Goal: Communication & Community: Connect with others

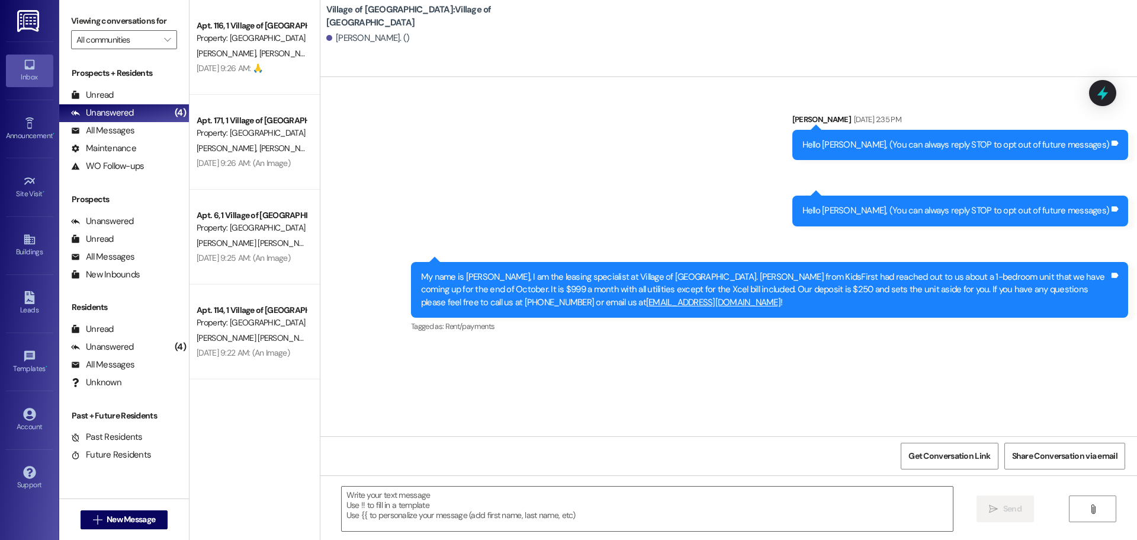
click at [121, 532] on div " New Message" at bounding box center [125, 520] width 88 height 30
click at [127, 525] on button " New Message" at bounding box center [125, 519] width 88 height 19
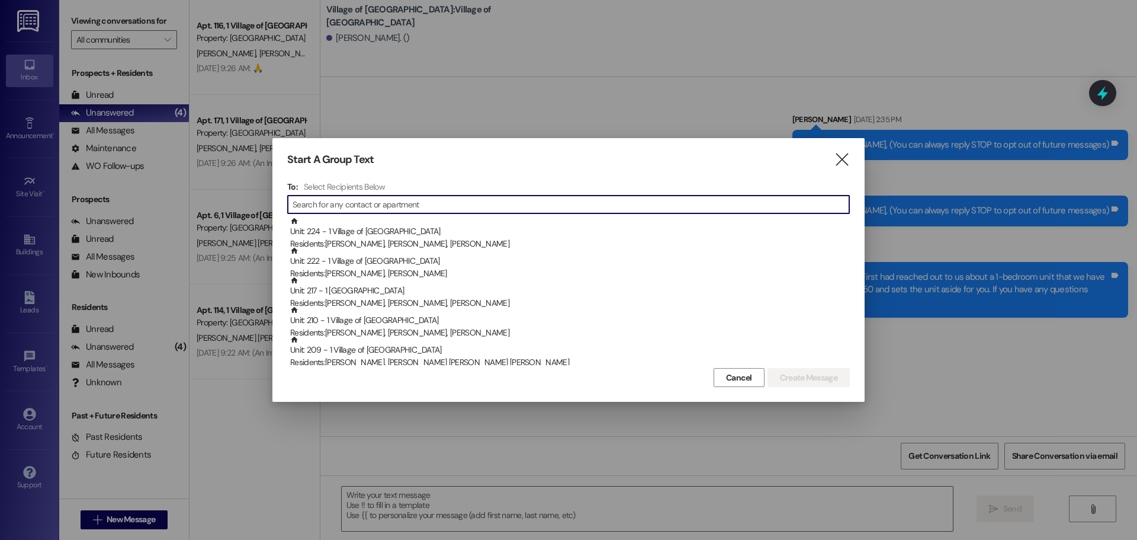
click at [374, 203] on input at bounding box center [571, 204] width 557 height 17
click at [419, 200] on input at bounding box center [579, 204] width 540 height 17
click at [752, 199] on input at bounding box center [571, 204] width 557 height 17
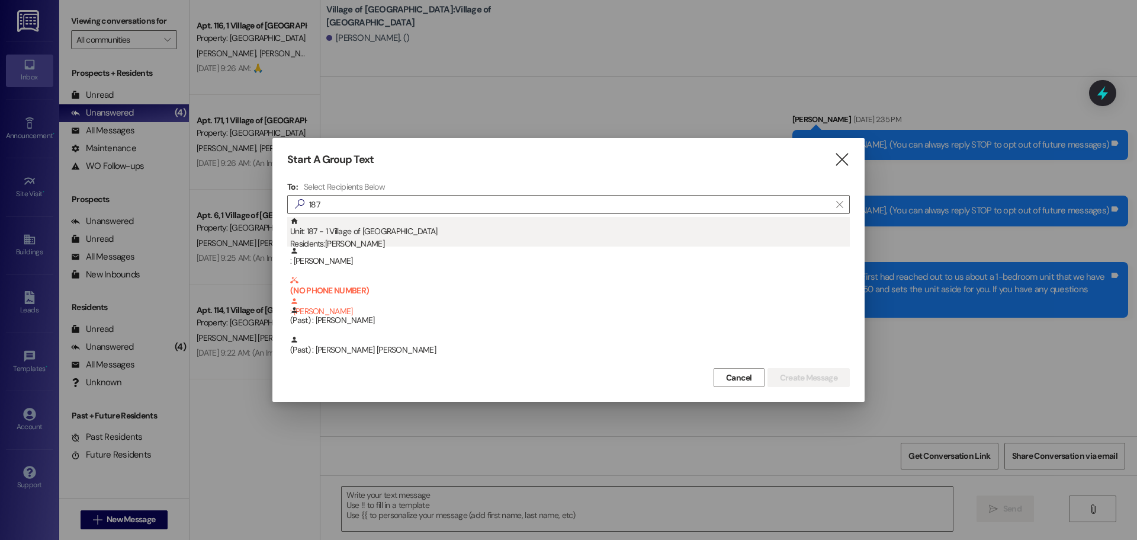
click at [348, 231] on div "Unit: 187 - 1 Village of [GEOGRAPHIC_DATA] Residents: [PERSON_NAME]" at bounding box center [570, 234] width 560 height 34
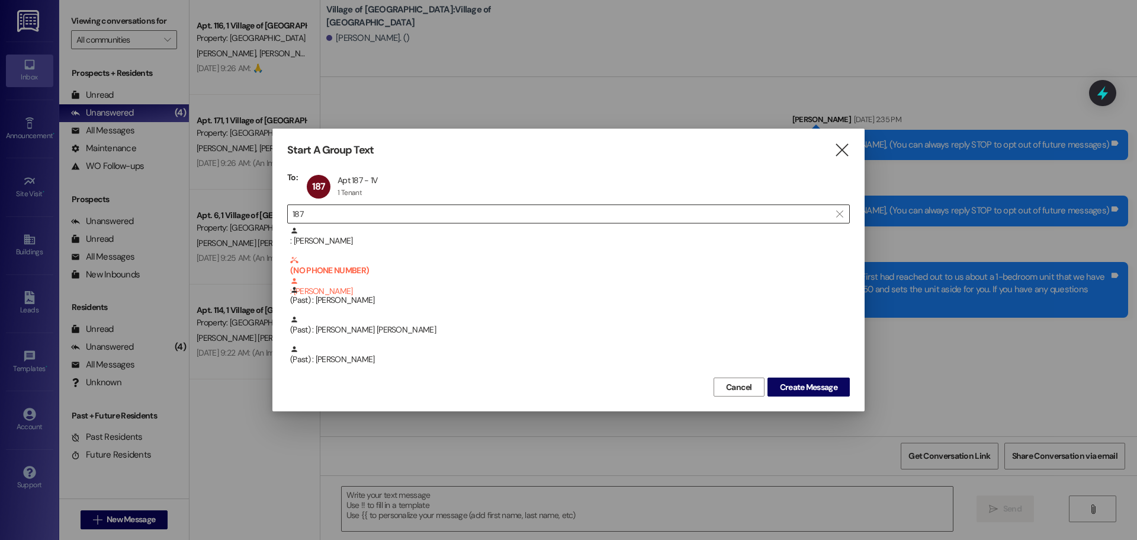
click at [364, 218] on input "187" at bounding box center [562, 214] width 538 height 17
click at [344, 181] on div "187 Apt 187 - 1V Apt 187 - 1V 1 Tenant 1 Tenant click to remove" at bounding box center [346, 187] width 84 height 30
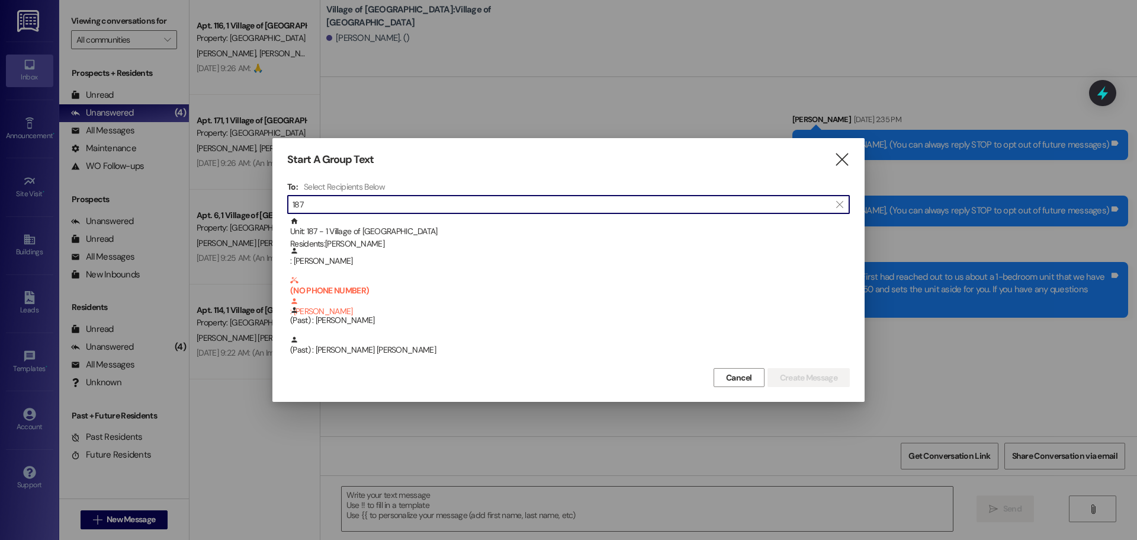
click at [333, 202] on input "187" at bounding box center [562, 204] width 538 height 17
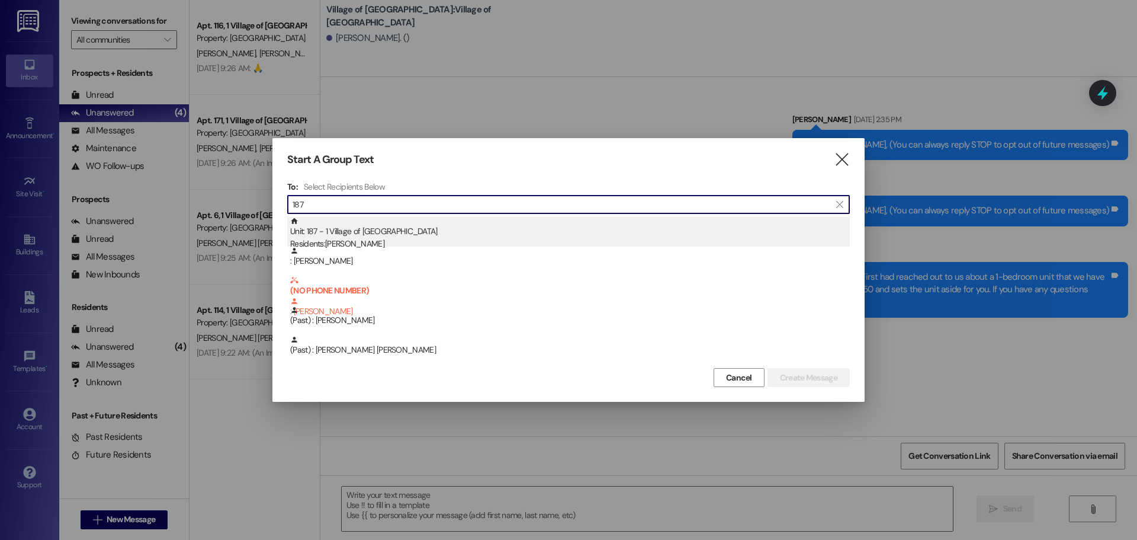
click at [335, 236] on div "Unit: 187 - 1 Village of [GEOGRAPHIC_DATA] Residents: [PERSON_NAME]" at bounding box center [570, 234] width 560 height 34
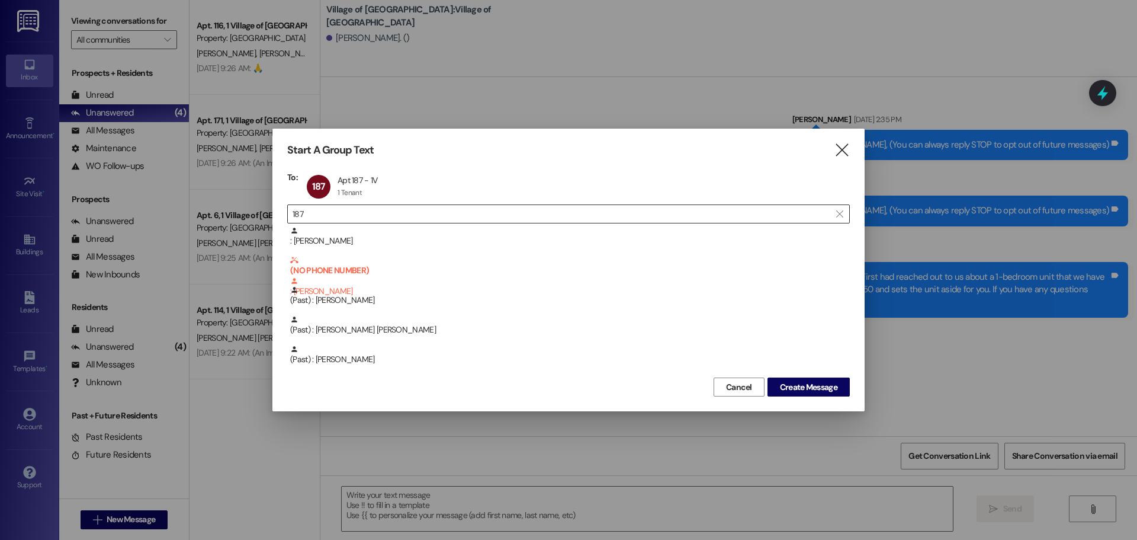
click at [362, 207] on input "187" at bounding box center [562, 214] width 538 height 17
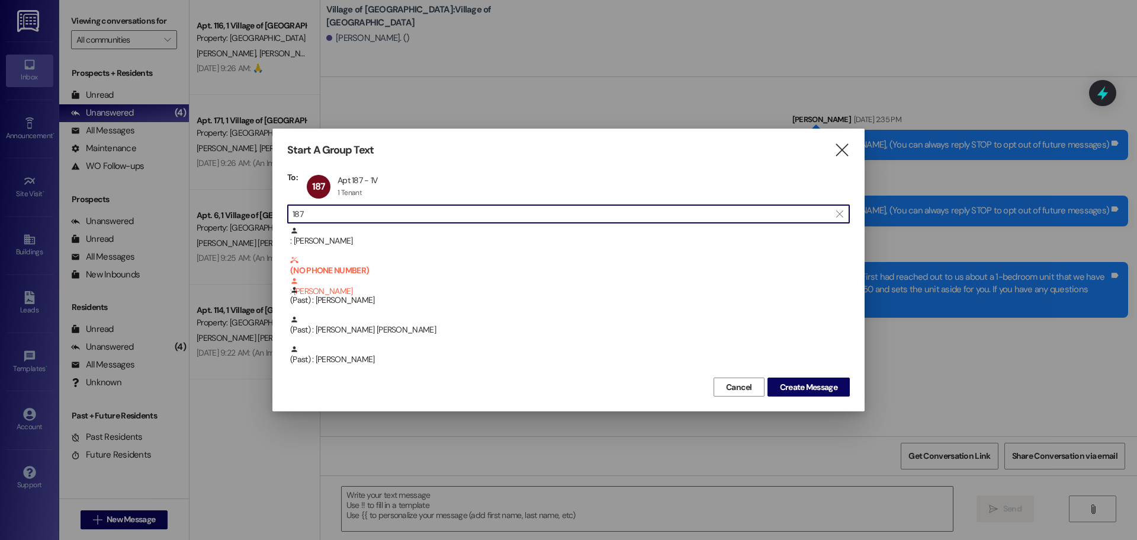
click at [362, 207] on input "187" at bounding box center [562, 214] width 538 height 17
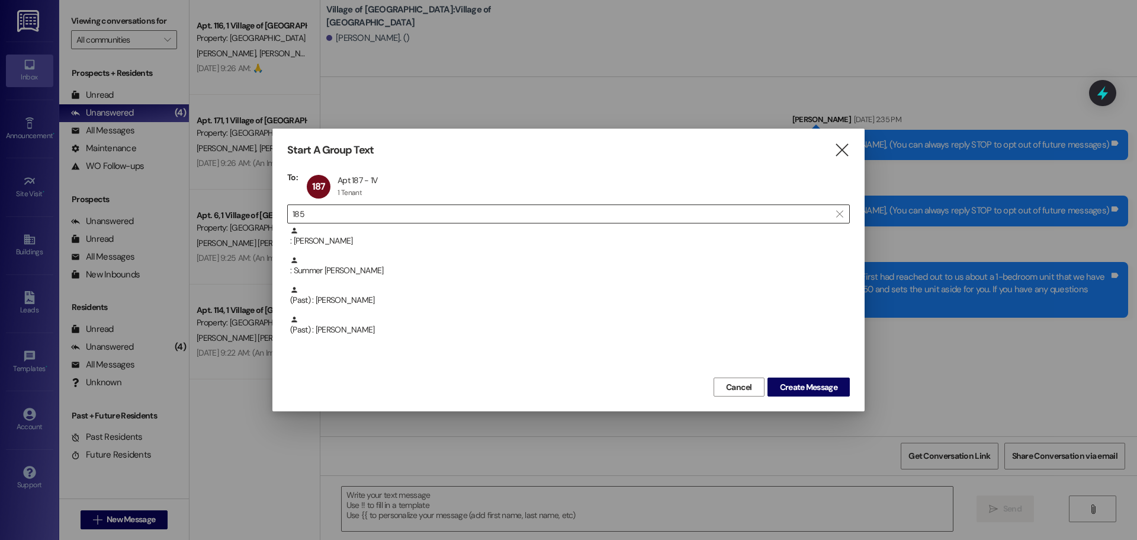
click at [341, 211] on input "185" at bounding box center [562, 214] width 538 height 17
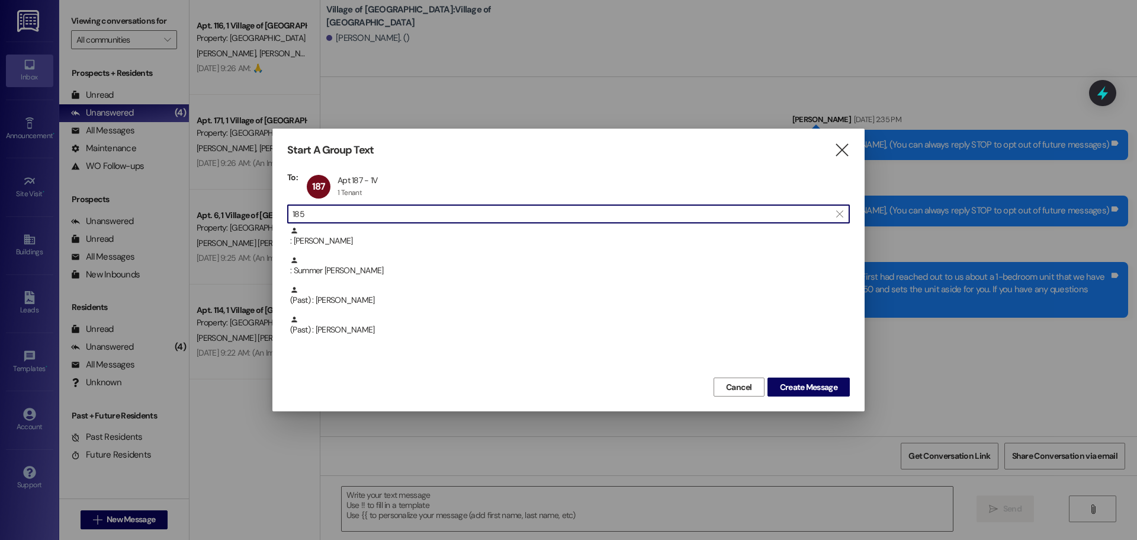
click at [341, 211] on input "185" at bounding box center [562, 214] width 538 height 17
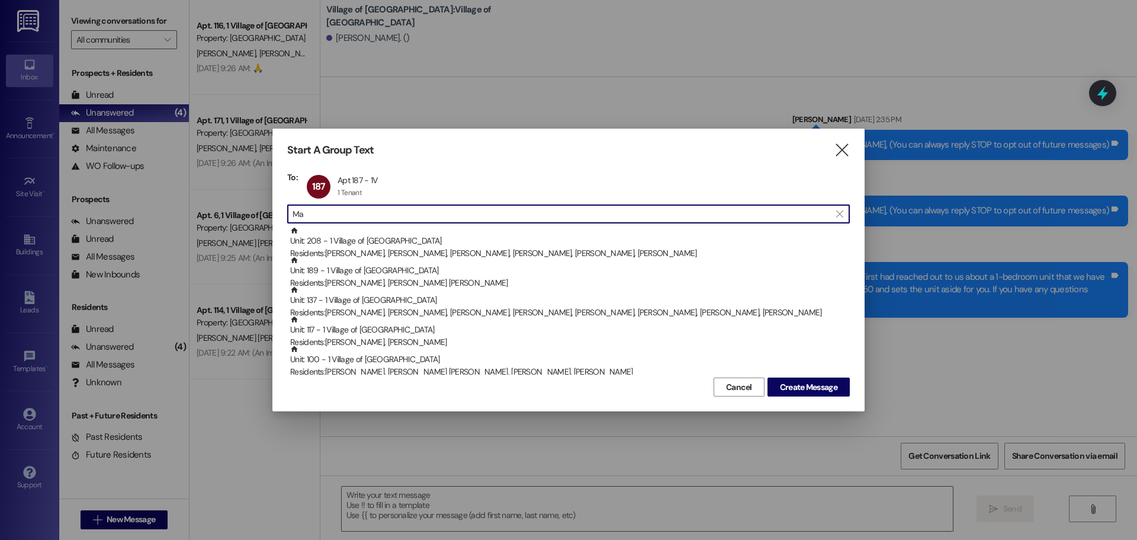
type input "M"
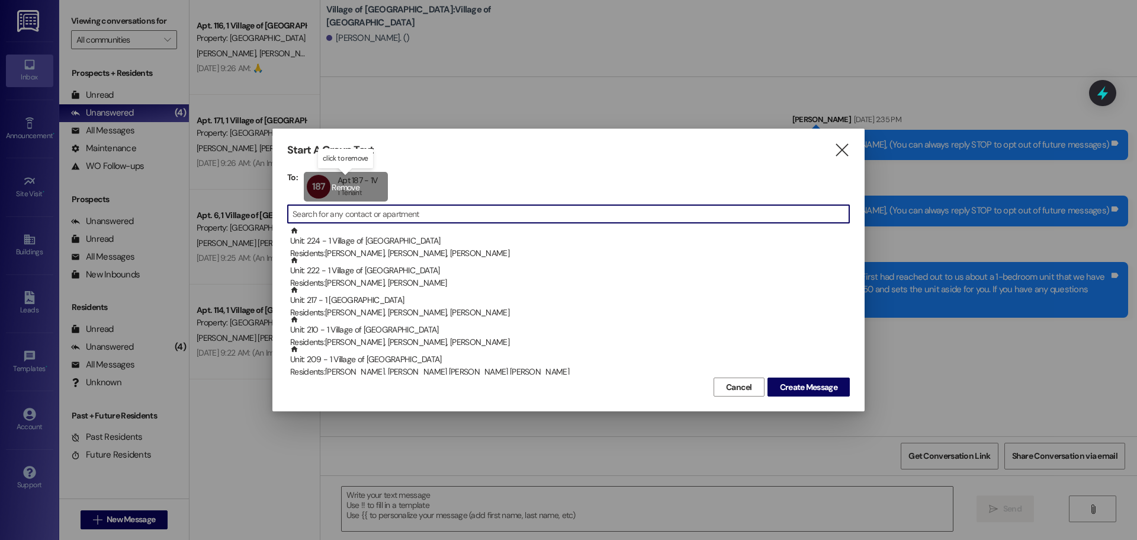
click at [351, 184] on div "187 Apt 187 - 1V Apt 187 - 1V 1 Tenant 1 Tenant click to remove" at bounding box center [346, 187] width 84 height 30
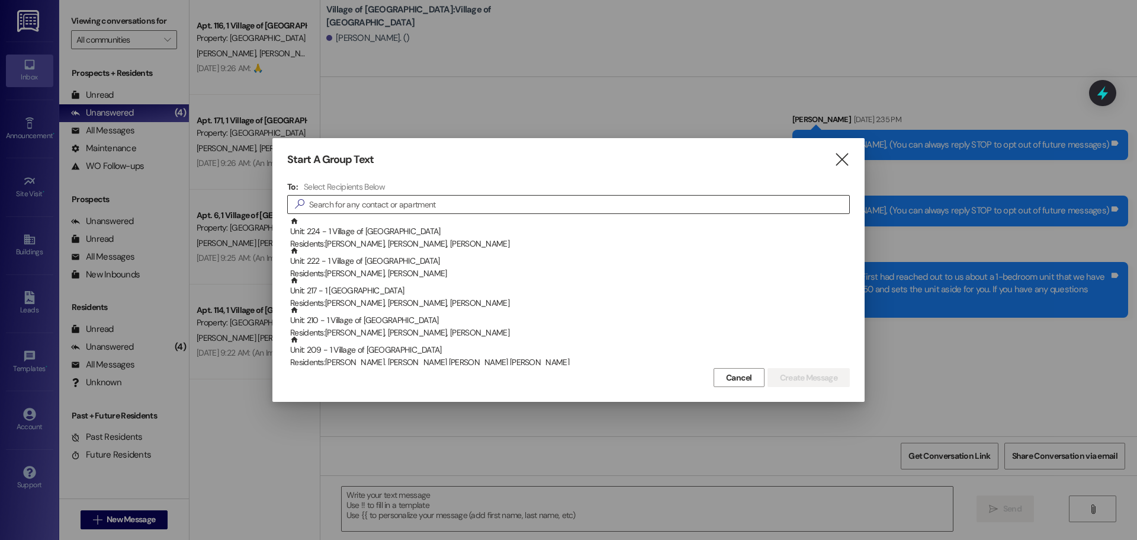
click at [375, 207] on input at bounding box center [579, 204] width 540 height 17
click at [351, 206] on input at bounding box center [579, 204] width 540 height 17
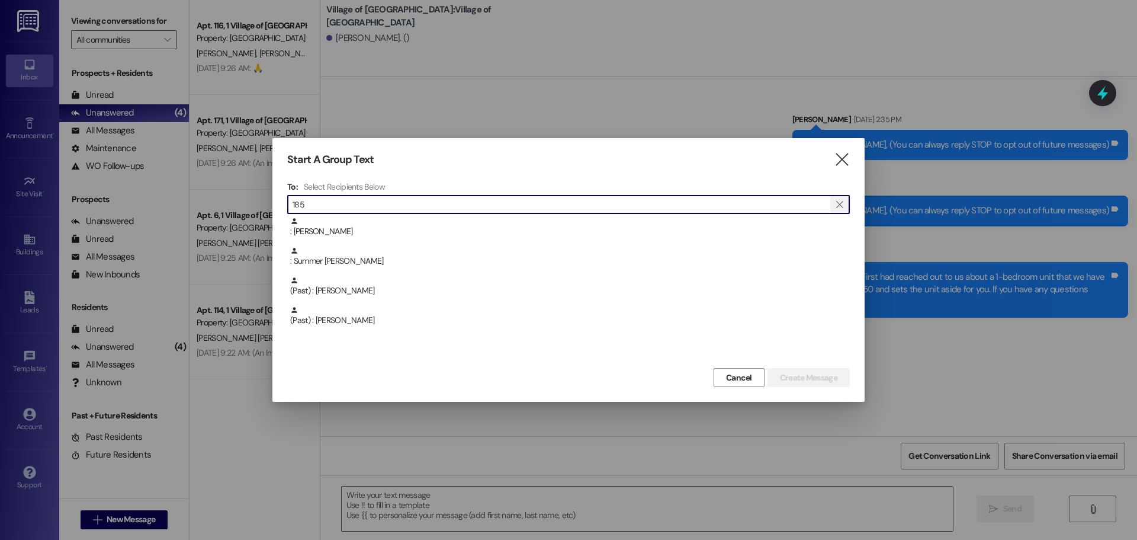
type input "185"
click at [842, 205] on icon "" at bounding box center [839, 204] width 7 height 9
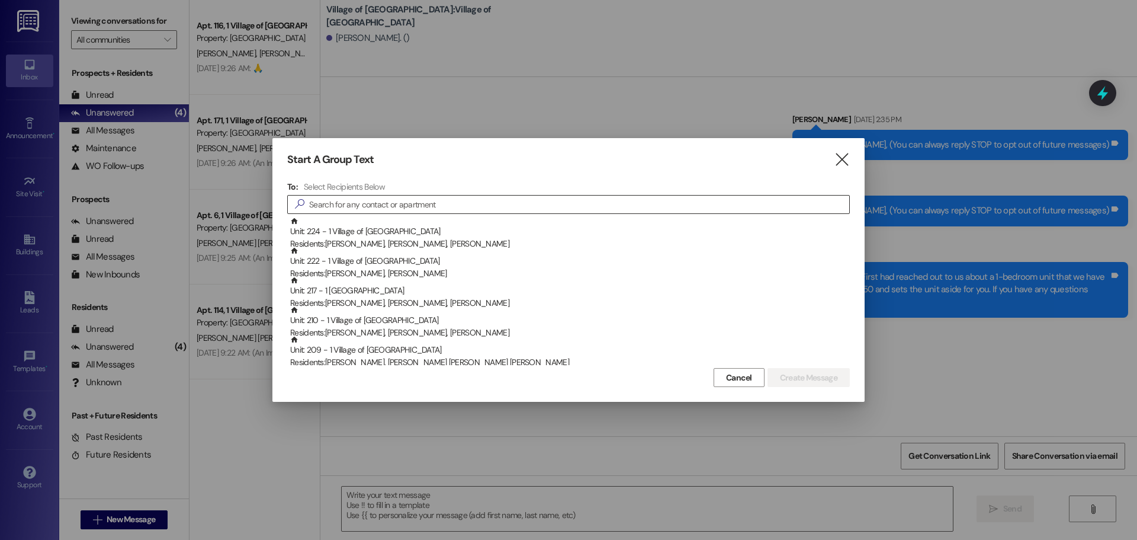
click at [778, 205] on input at bounding box center [579, 204] width 540 height 17
click at [498, 204] on input at bounding box center [571, 204] width 557 height 17
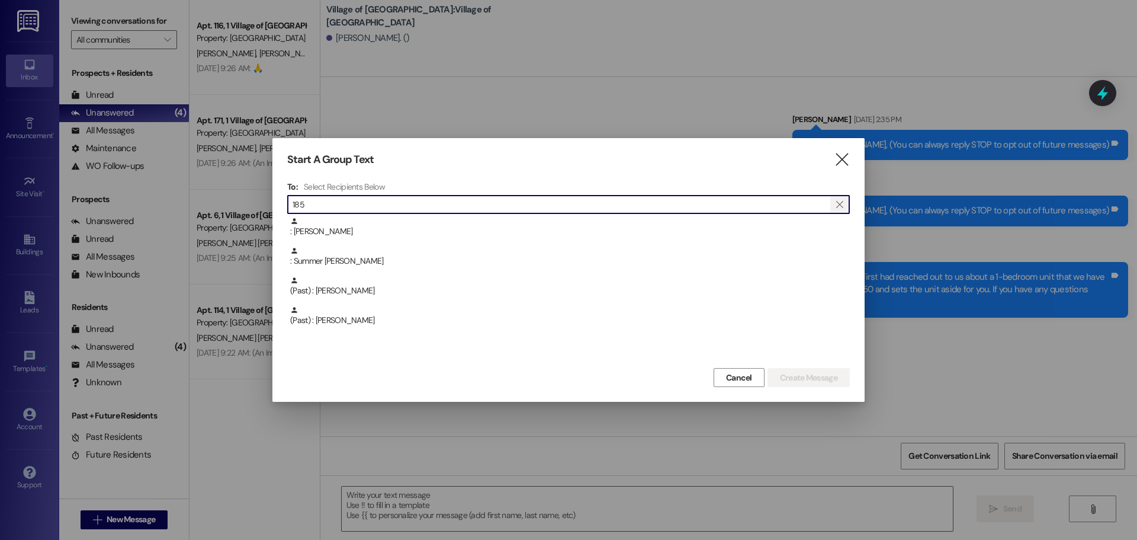
type input "185"
click at [839, 207] on icon "" at bounding box center [839, 204] width 7 height 9
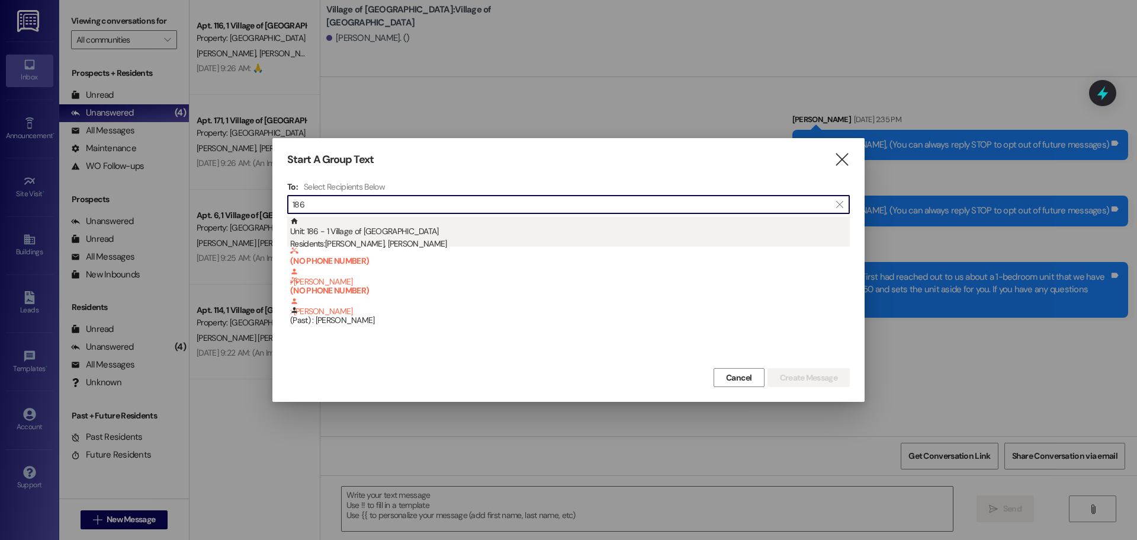
click at [409, 235] on div "Unit: 186 - 1 Village of [GEOGRAPHIC_DATA] Residents: [PERSON_NAME], [PERSON_NA…" at bounding box center [570, 234] width 560 height 34
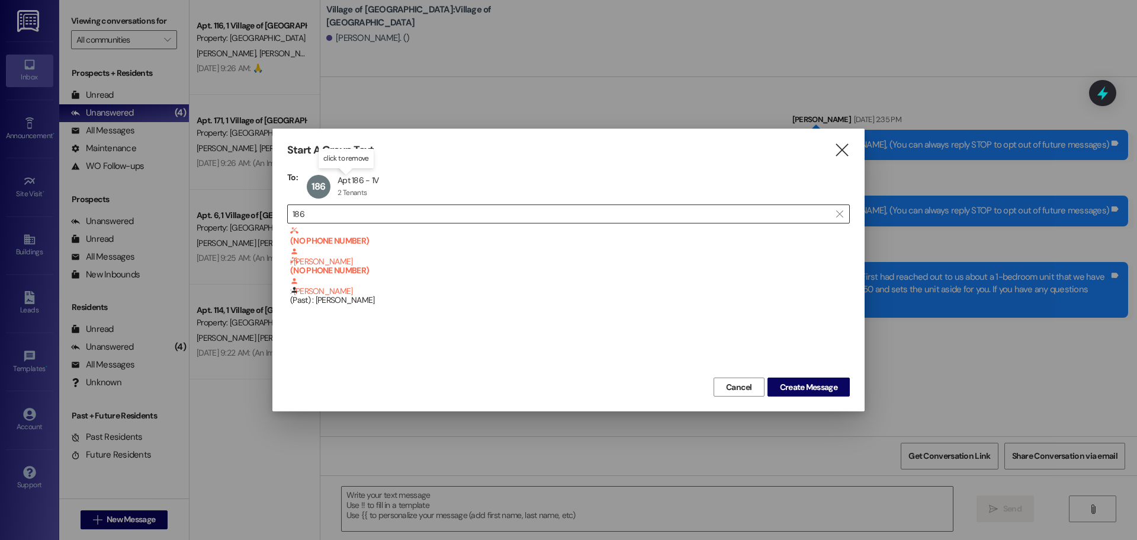
click at [349, 216] on input "186" at bounding box center [562, 214] width 538 height 17
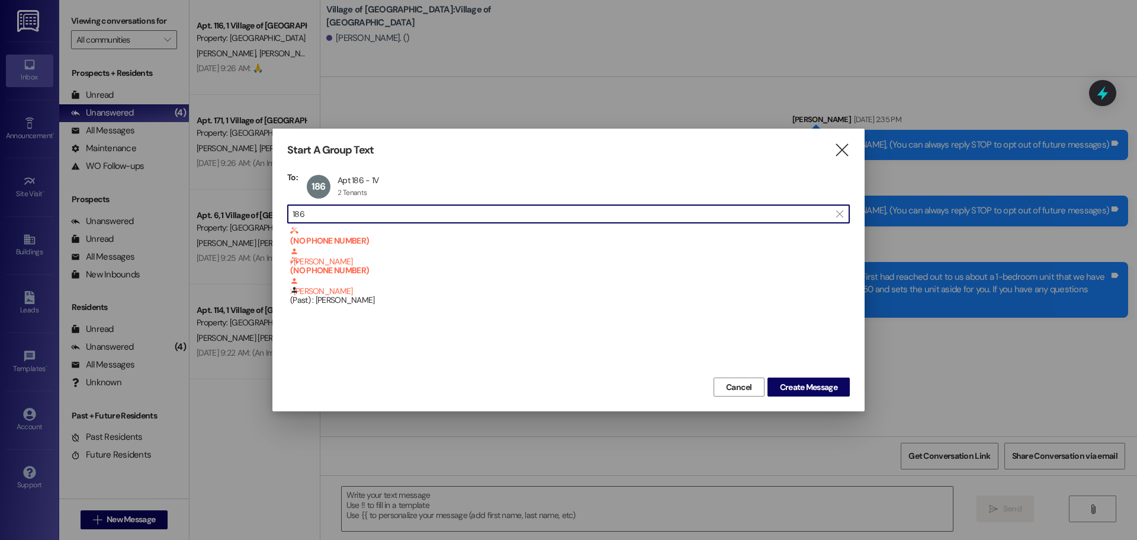
click at [349, 216] on input "186" at bounding box center [562, 214] width 538 height 17
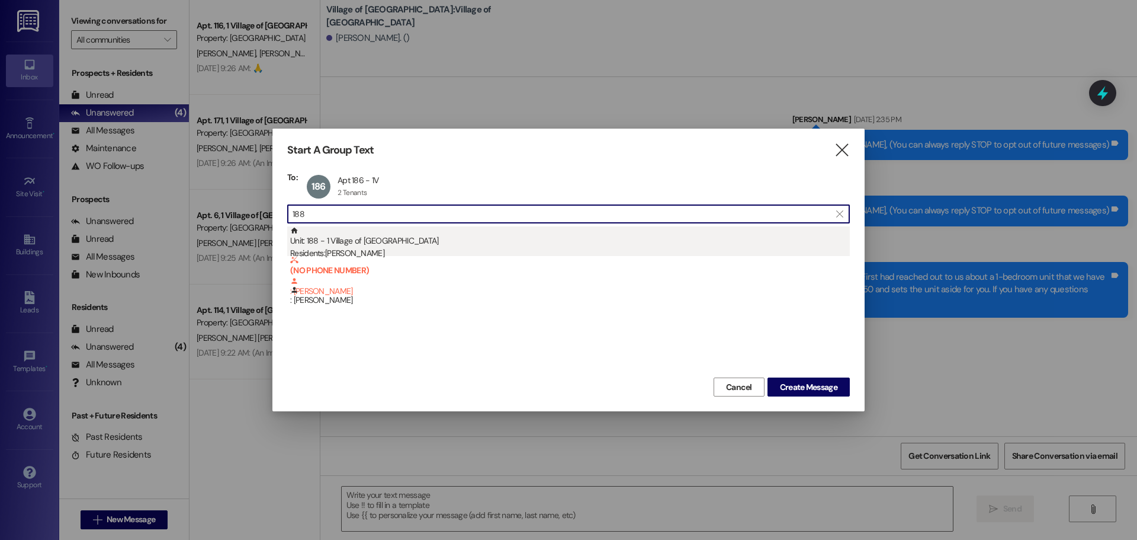
click at [349, 239] on div "Unit: 188 - 1 Village of [GEOGRAPHIC_DATA] Residents: [PERSON_NAME]" at bounding box center [570, 243] width 560 height 34
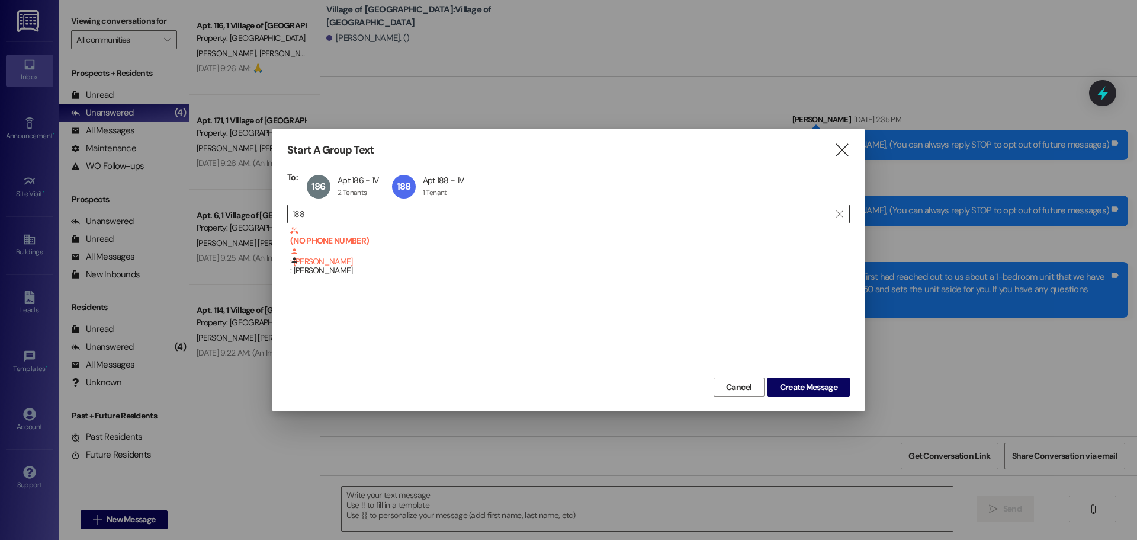
click at [419, 213] on input "188" at bounding box center [562, 214] width 538 height 17
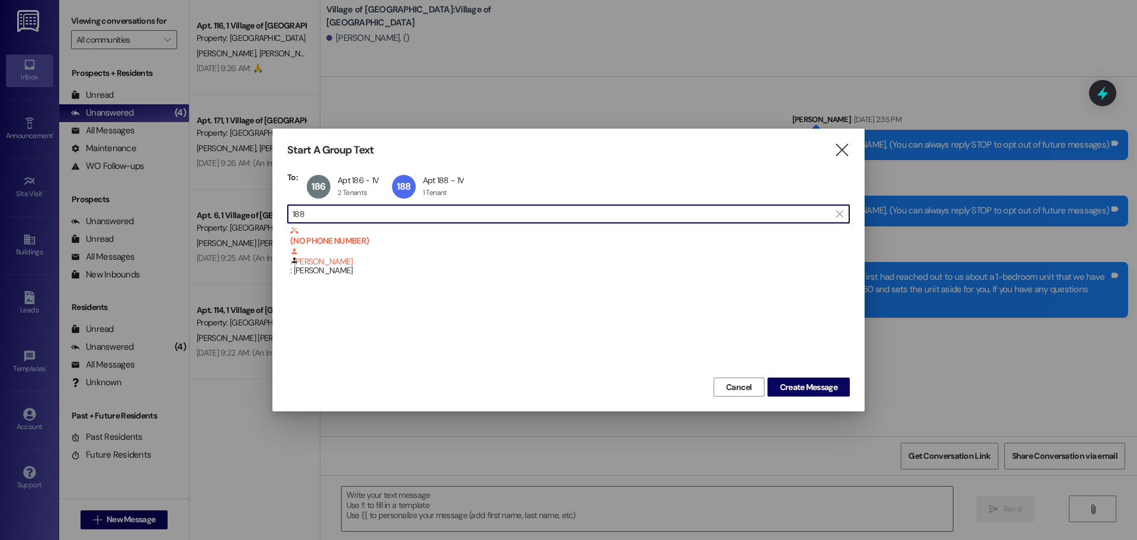
click at [419, 213] on input "188" at bounding box center [562, 214] width 538 height 17
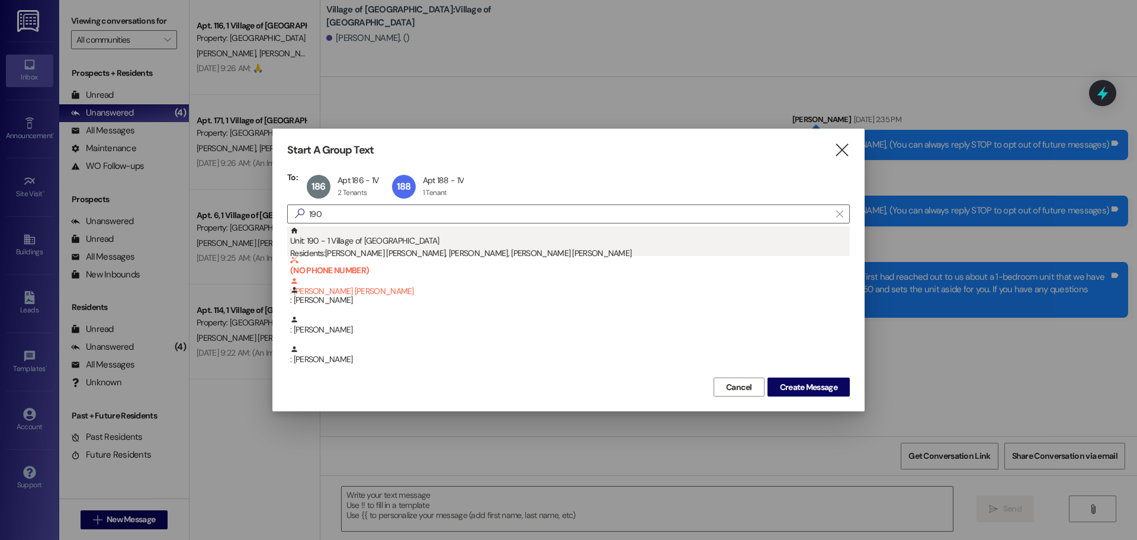
click at [459, 249] on div "Residents: [PERSON_NAME] [PERSON_NAME], [PERSON_NAME], [PERSON_NAME] [PERSON_NA…" at bounding box center [570, 253] width 560 height 12
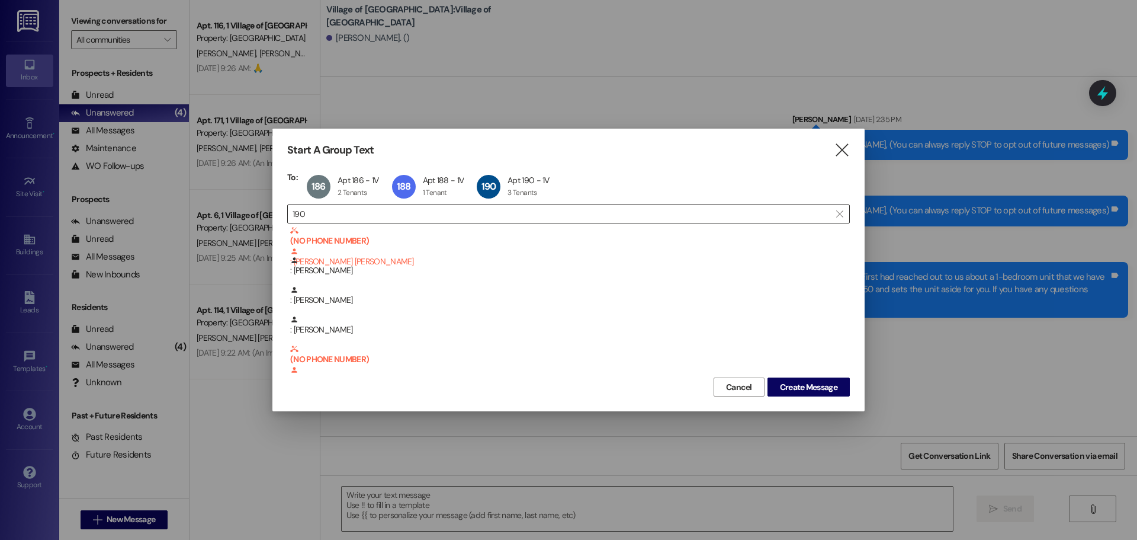
click at [369, 210] on input "190" at bounding box center [562, 214] width 538 height 17
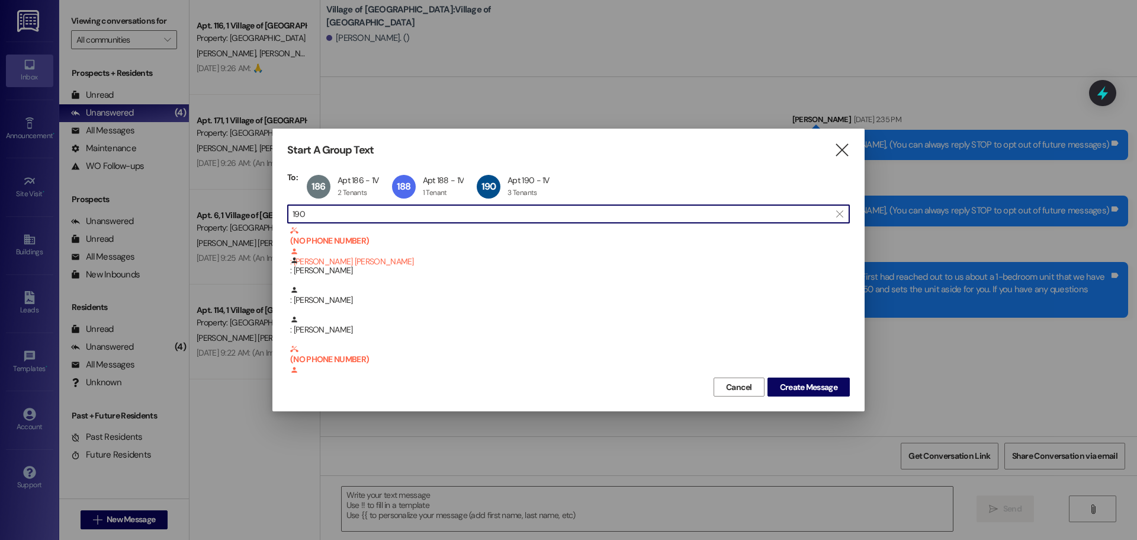
click at [369, 210] on input "190" at bounding box center [562, 214] width 538 height 17
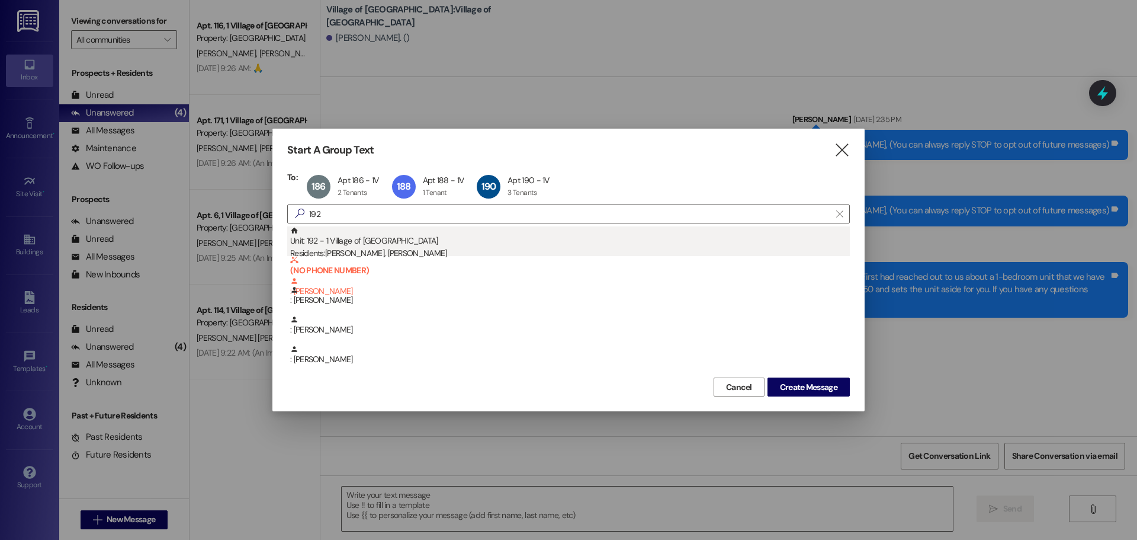
click at [476, 238] on div "Unit: 192 - 1 Village of [GEOGRAPHIC_DATA] Residents: [PERSON_NAME], [PERSON_NA…" at bounding box center [570, 243] width 560 height 34
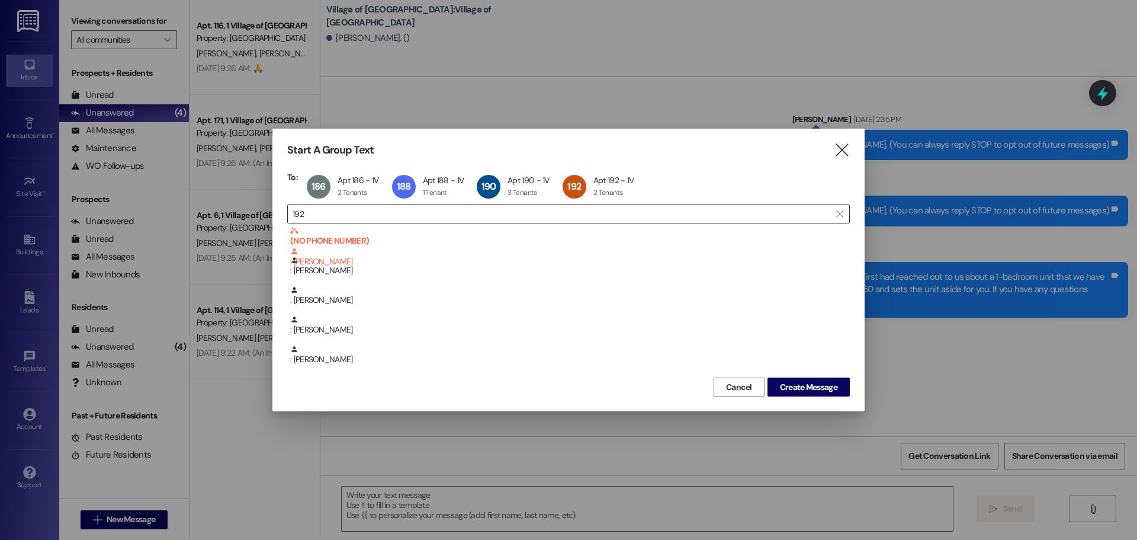
click at [490, 211] on input "192" at bounding box center [562, 214] width 538 height 17
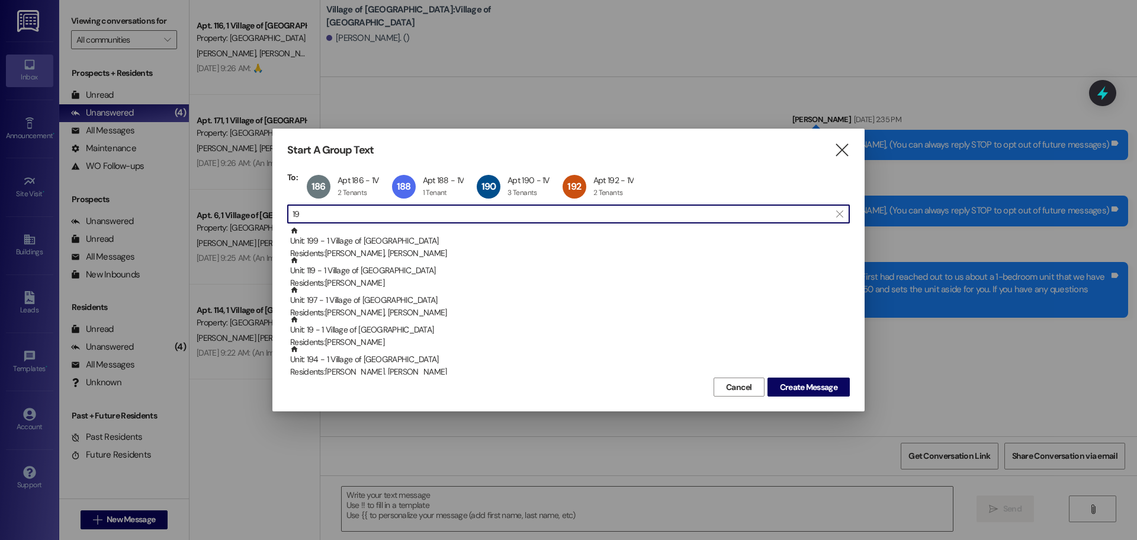
type input "1"
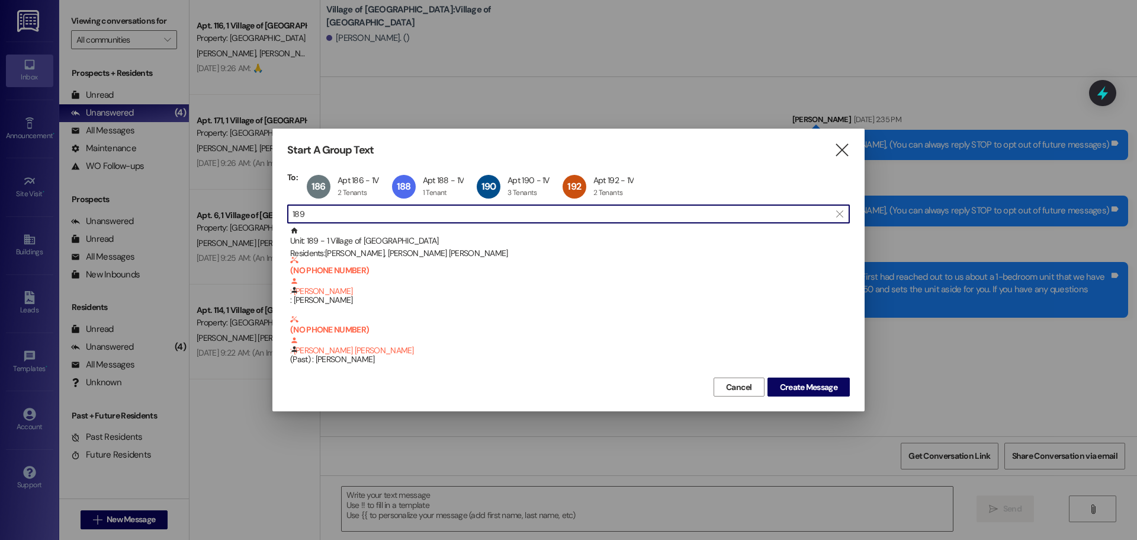
type input "189"
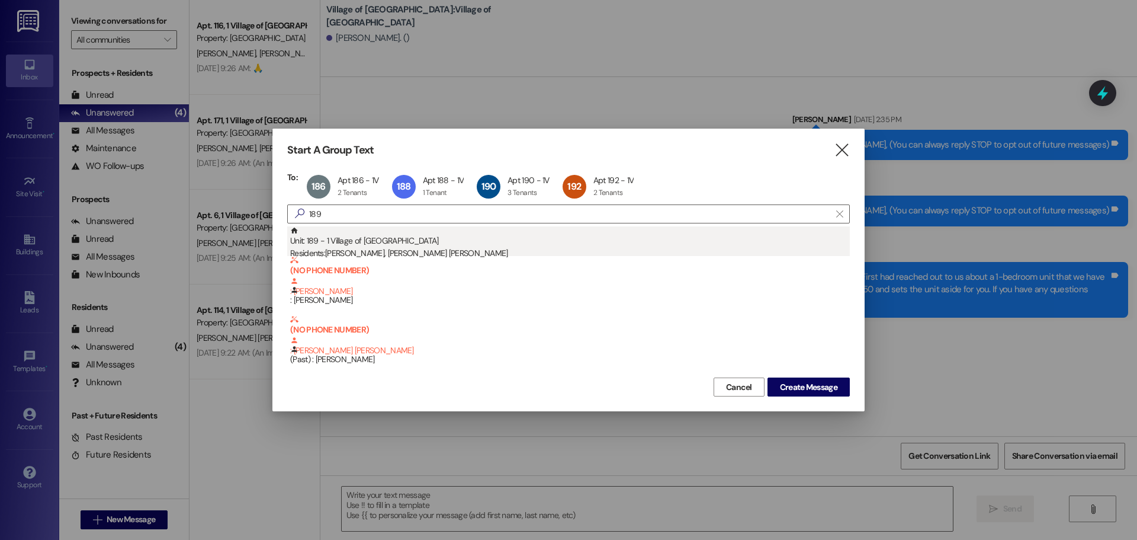
click at [435, 241] on div "Unit: 189 - 1 Village of [GEOGRAPHIC_DATA] Residents: [PERSON_NAME], [PERSON_NA…" at bounding box center [570, 243] width 560 height 34
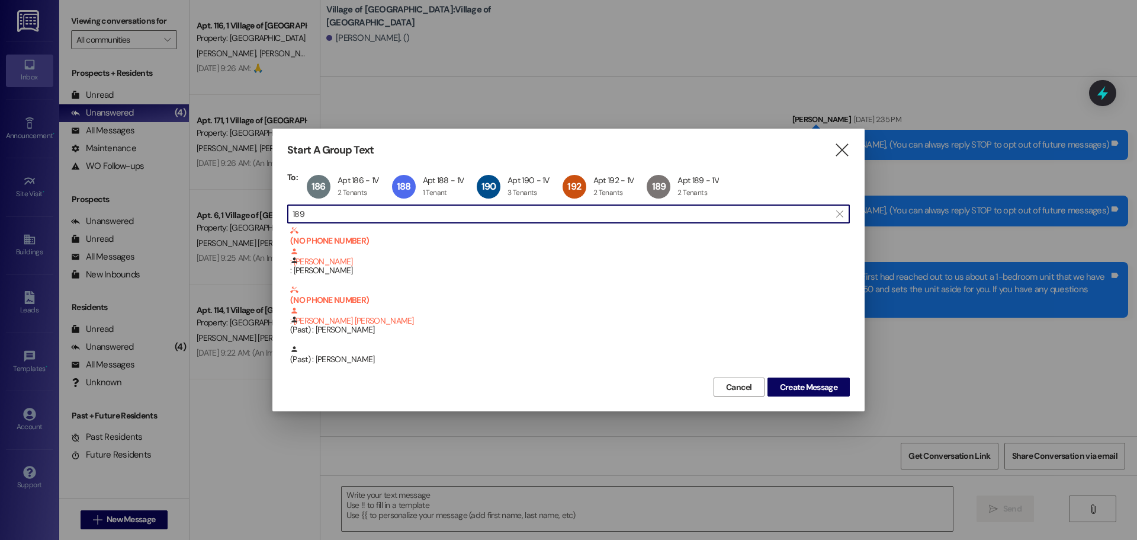
drag, startPoint x: 695, startPoint y: 179, endPoint x: 428, endPoint y: 217, distance: 269.9
click at [428, 217] on input "189" at bounding box center [562, 214] width 538 height 17
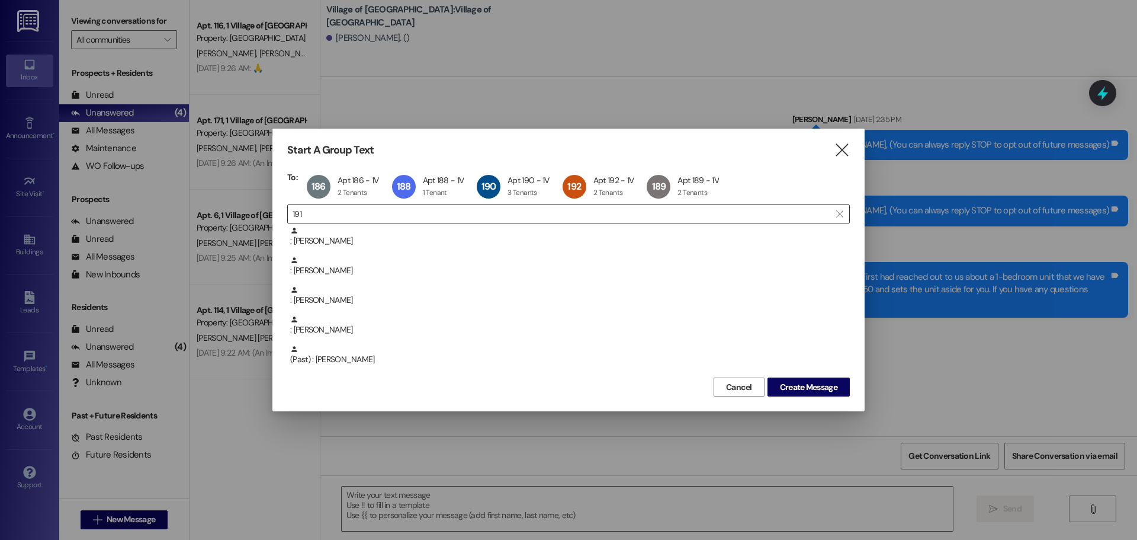
click at [362, 217] on input "191" at bounding box center [562, 214] width 538 height 17
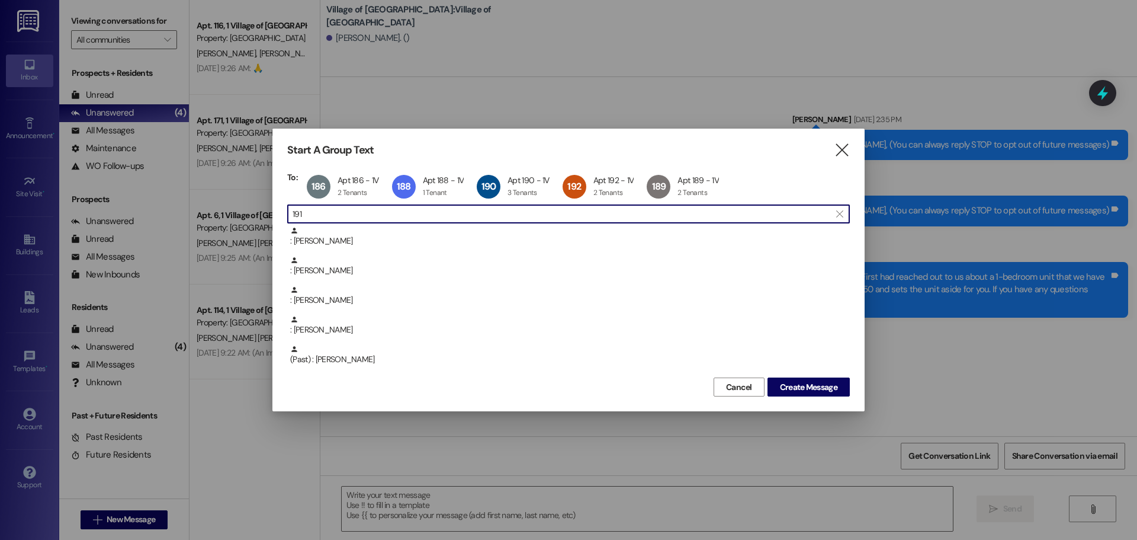
click at [362, 217] on input "191" at bounding box center [562, 214] width 538 height 17
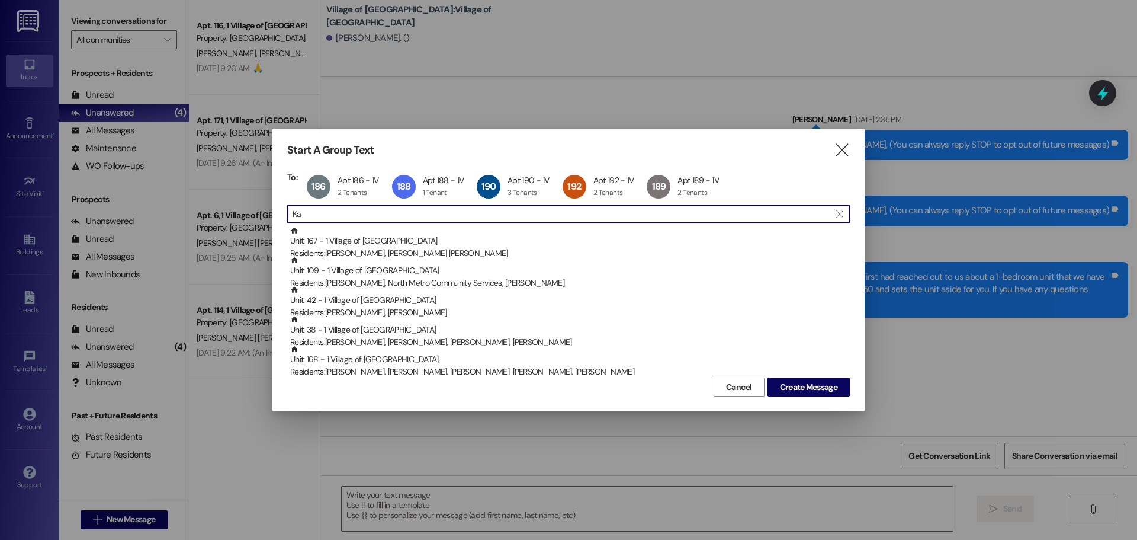
type input "K"
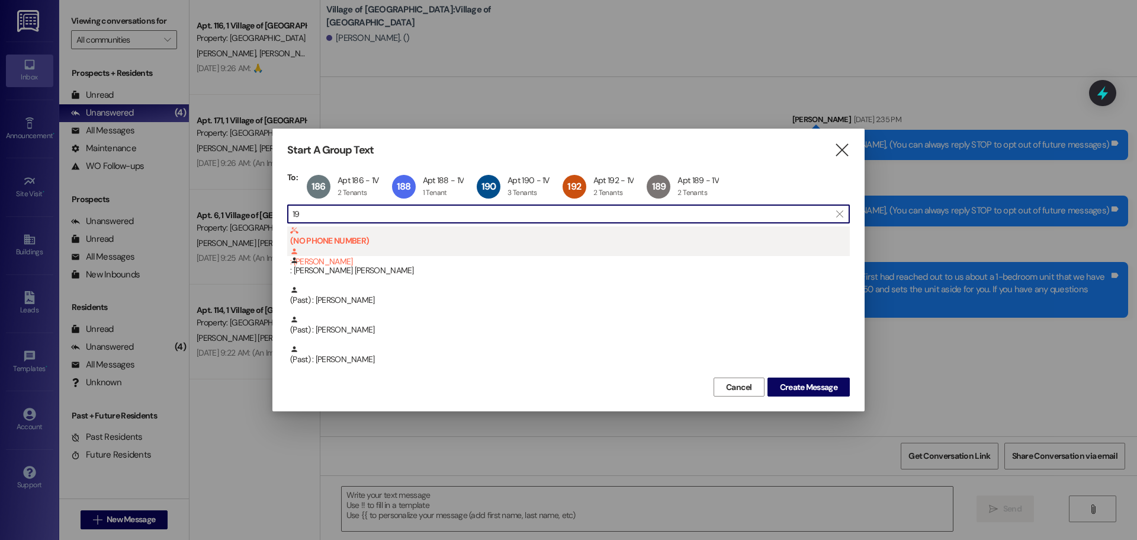
type input "1"
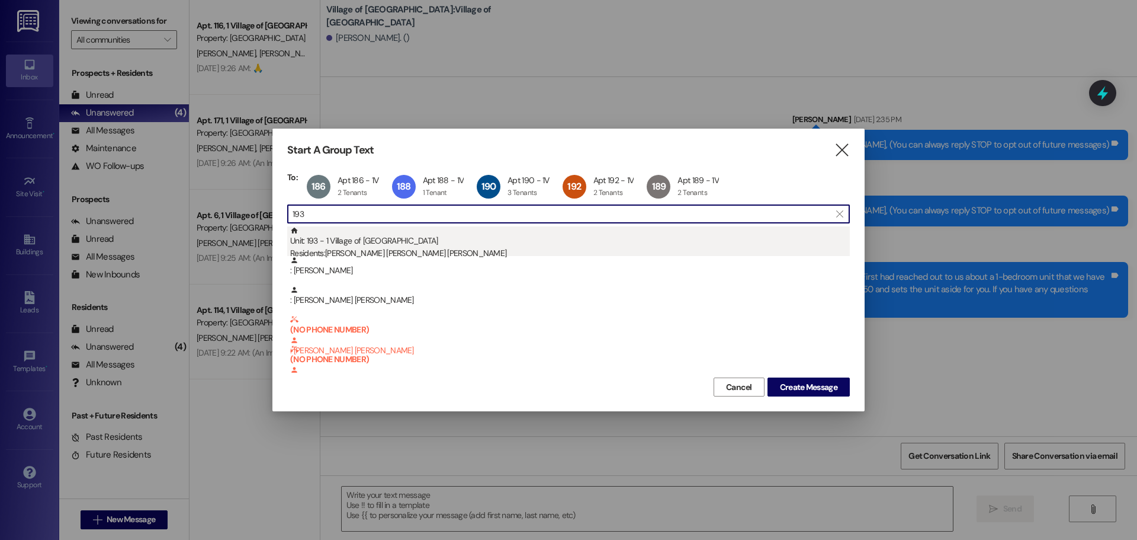
click at [376, 253] on div "Residents: [PERSON_NAME] [PERSON_NAME] [PERSON_NAME]" at bounding box center [570, 253] width 560 height 12
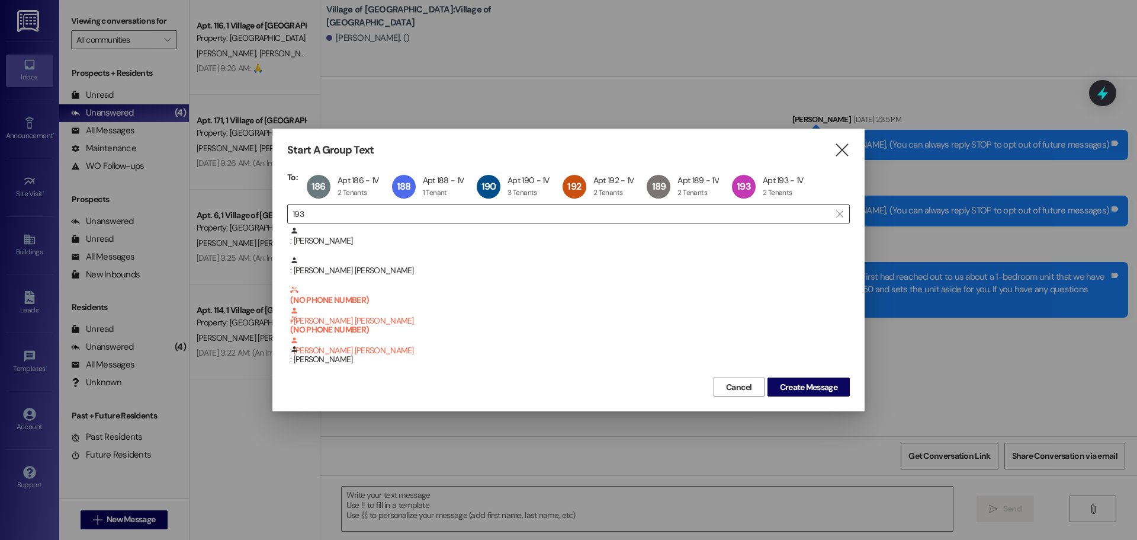
click at [360, 212] on input "193" at bounding box center [562, 214] width 538 height 17
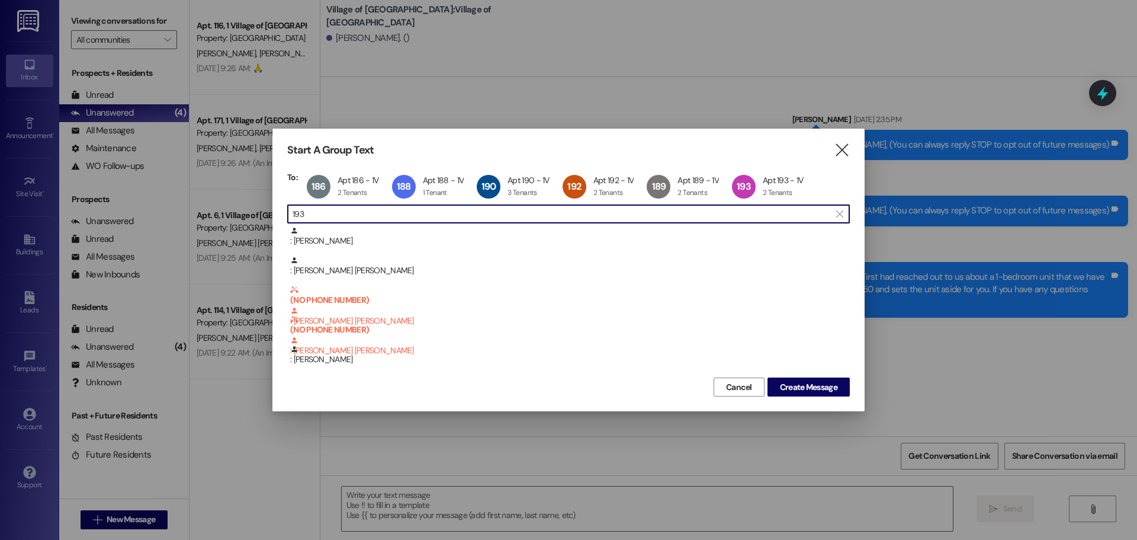
click at [360, 212] on input "193" at bounding box center [562, 214] width 538 height 17
click at [383, 208] on input "196" at bounding box center [562, 214] width 538 height 17
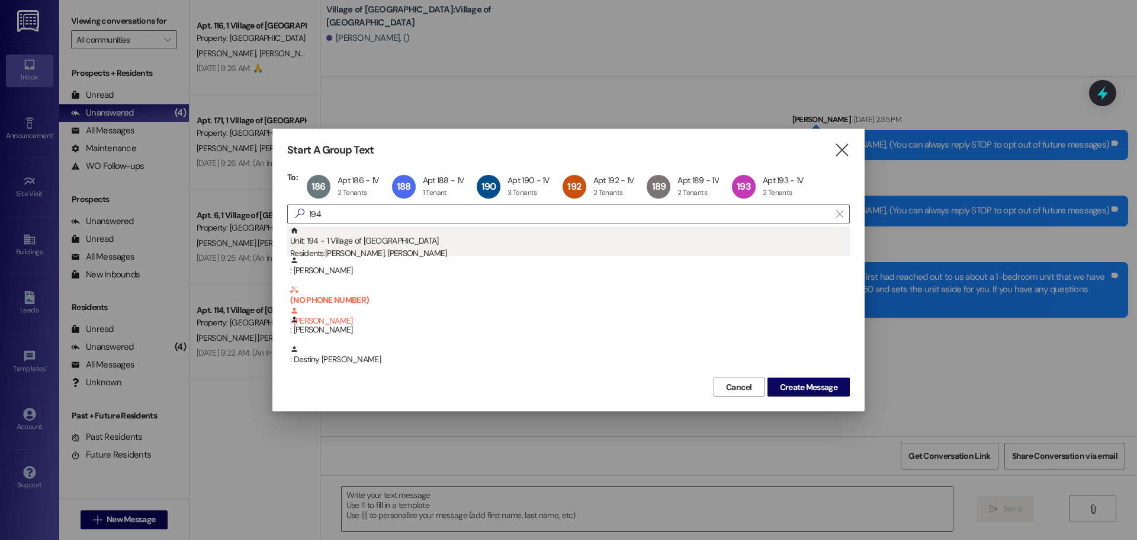
click at [371, 236] on div "Unit: 194 - 1 Village of [GEOGRAPHIC_DATA] Residents: [PERSON_NAME], [PERSON_NA…" at bounding box center [570, 243] width 560 height 34
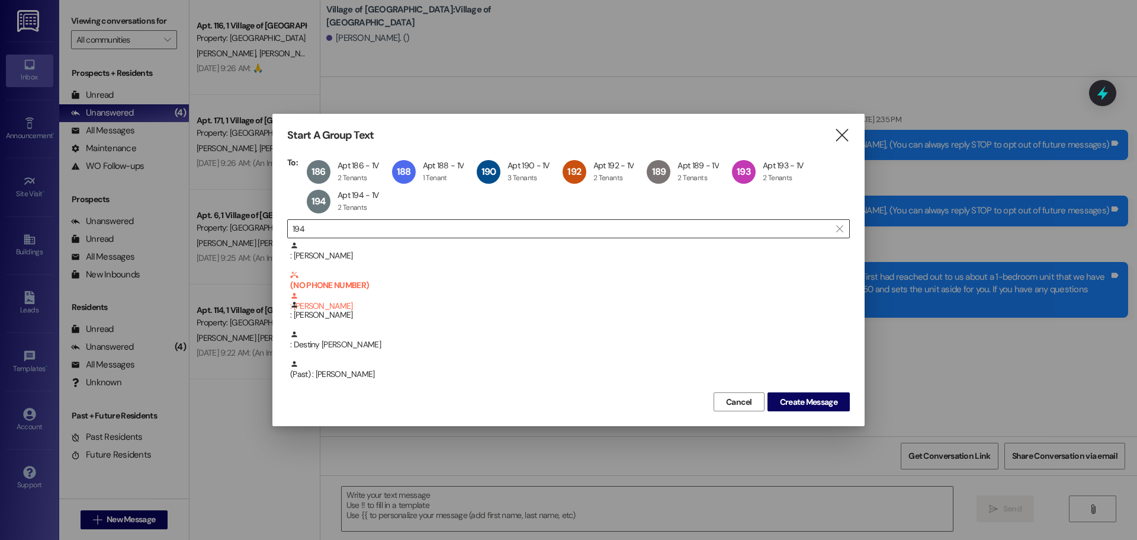
click at [335, 224] on input "194" at bounding box center [562, 228] width 538 height 17
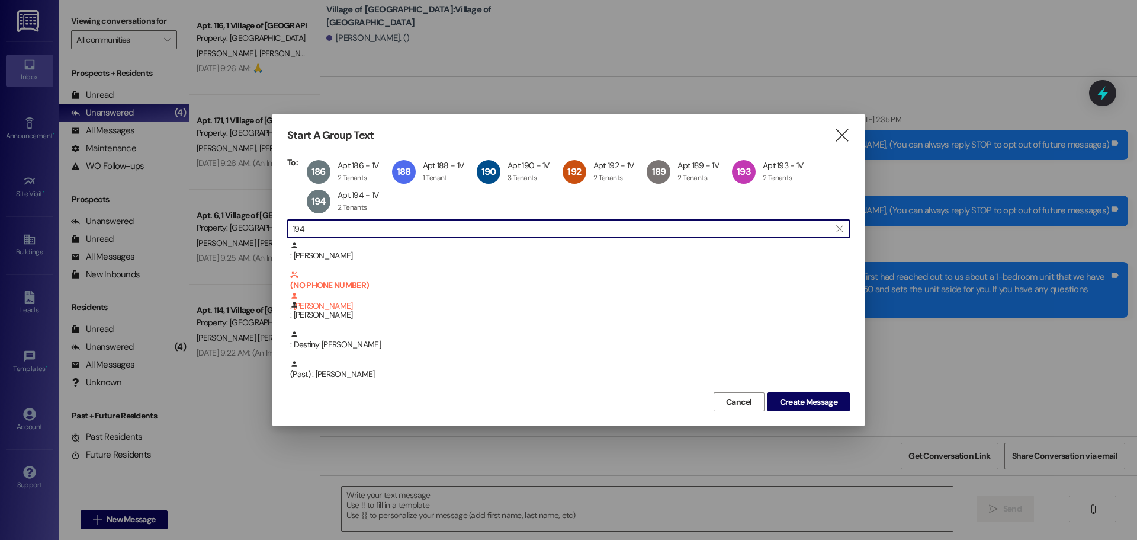
click at [335, 224] on input "194" at bounding box center [562, 228] width 538 height 17
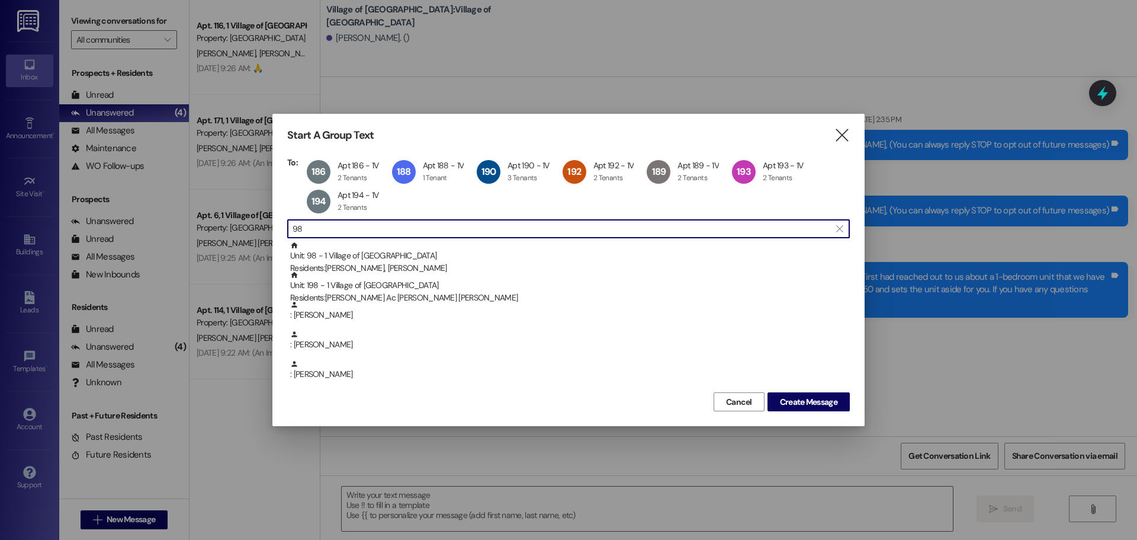
click at [335, 224] on input "98" at bounding box center [562, 228] width 538 height 17
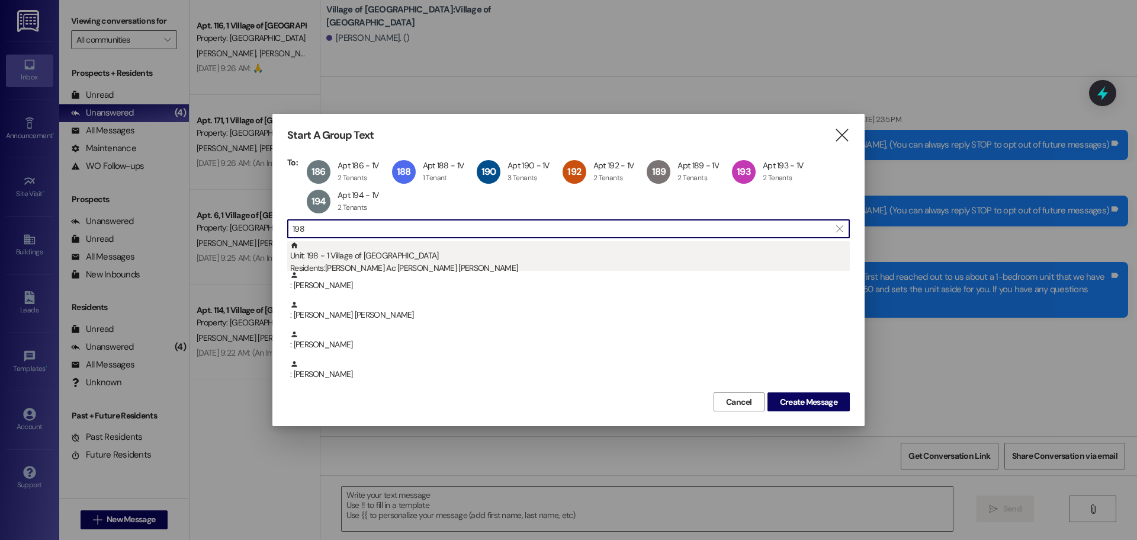
click at [336, 266] on div "Residents: [PERSON_NAME] Ac [PERSON_NAME] [PERSON_NAME]" at bounding box center [570, 268] width 560 height 12
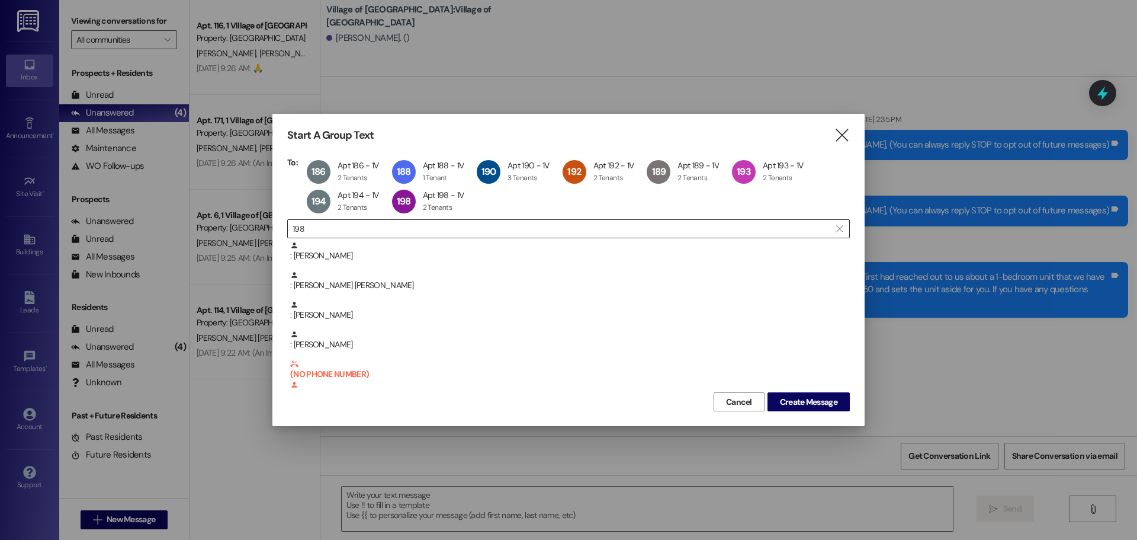
click at [395, 226] on input "198" at bounding box center [562, 228] width 538 height 17
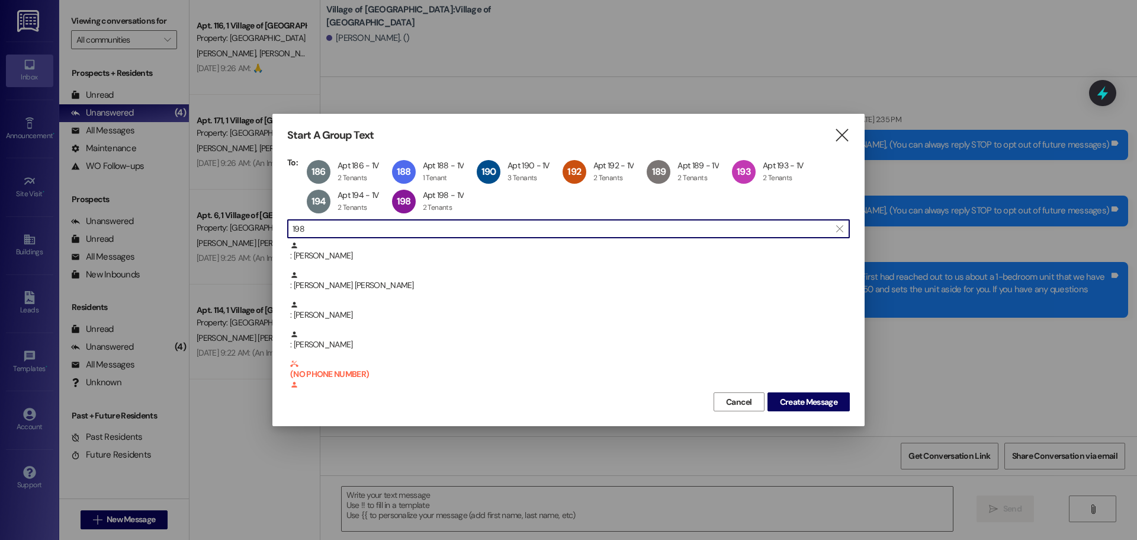
click at [395, 226] on input "198" at bounding box center [562, 228] width 538 height 17
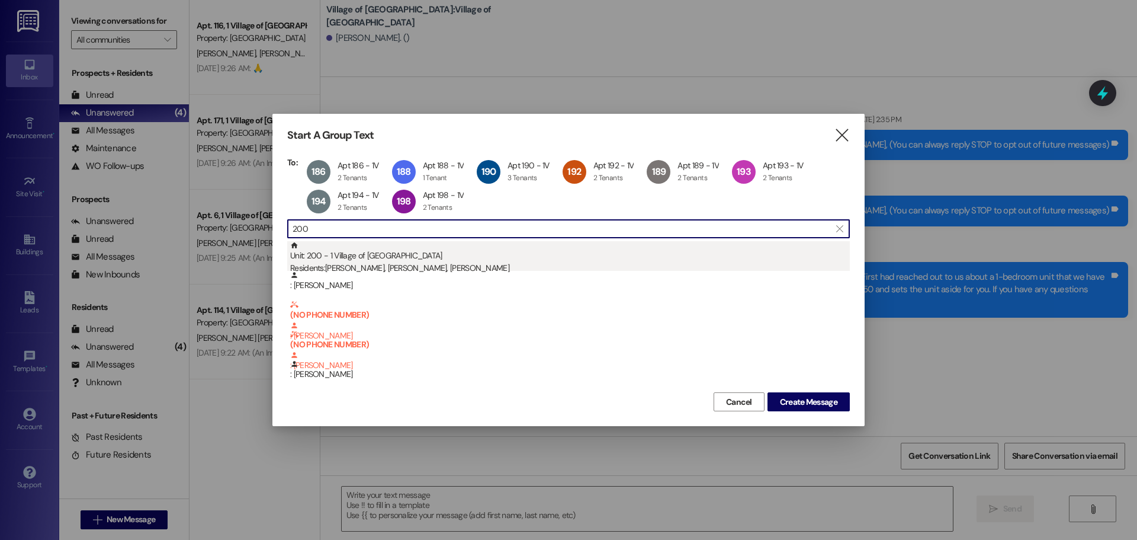
click at [387, 253] on div "Unit: 200 - 1 Village of [GEOGRAPHIC_DATA] Residents: [PERSON_NAME], [PERSON_NA…" at bounding box center [570, 258] width 560 height 34
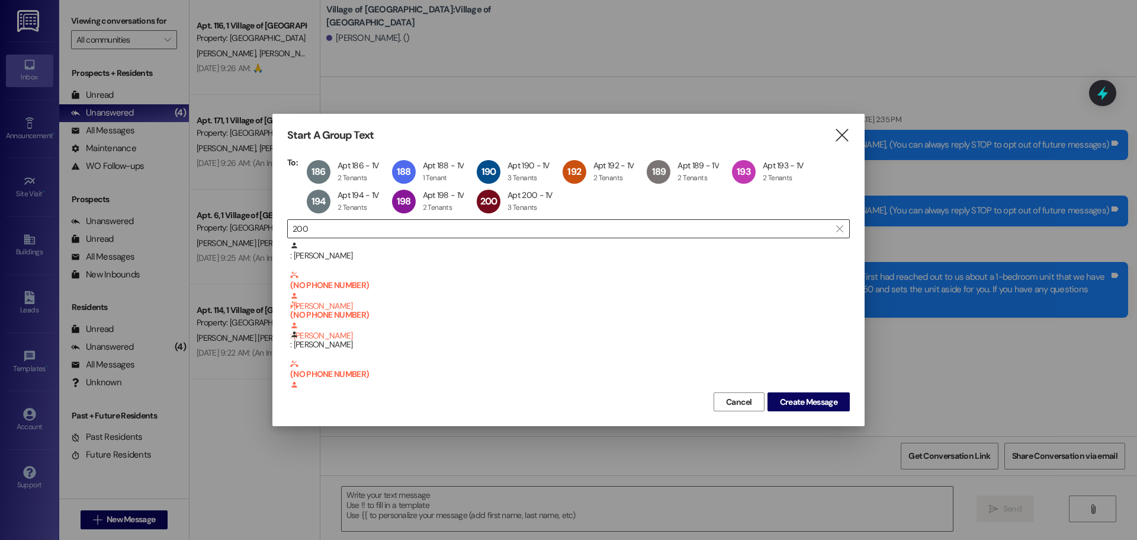
click at [412, 230] on input "200" at bounding box center [562, 228] width 538 height 17
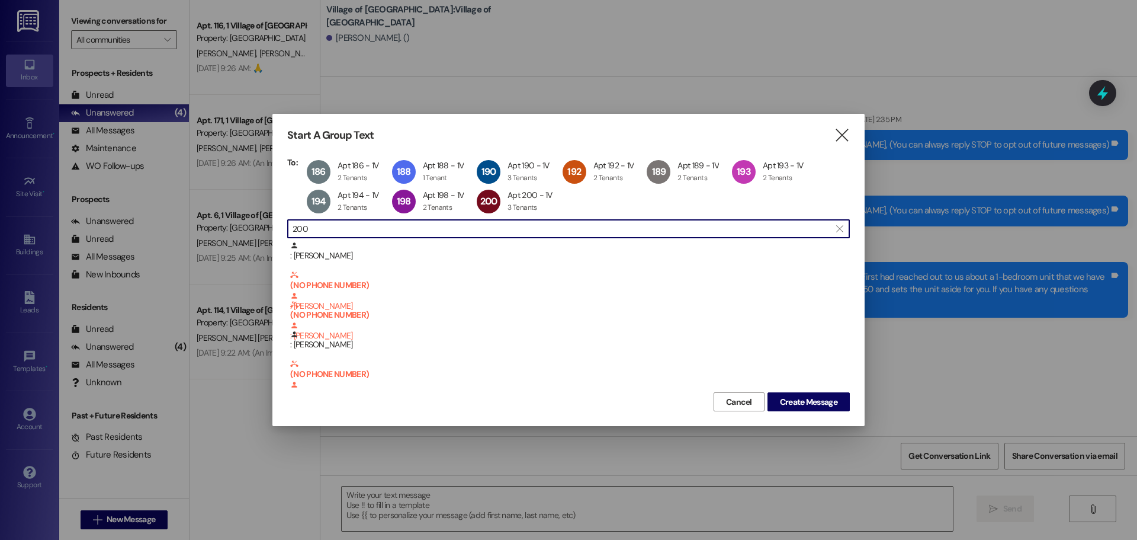
click at [412, 230] on input "200" at bounding box center [562, 228] width 538 height 17
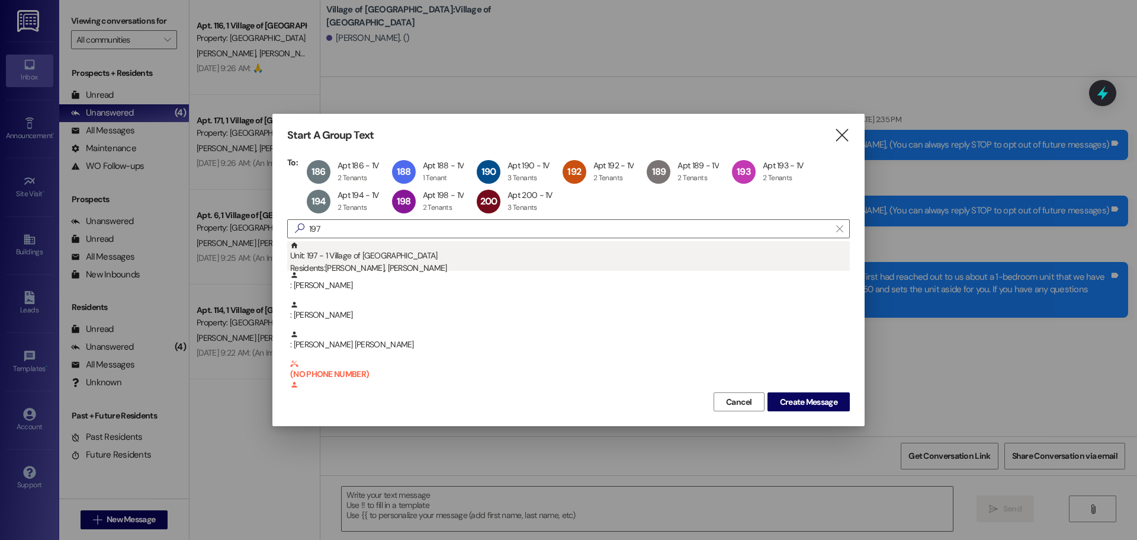
click at [402, 264] on div "Residents: [PERSON_NAME], [PERSON_NAME]" at bounding box center [570, 268] width 560 height 12
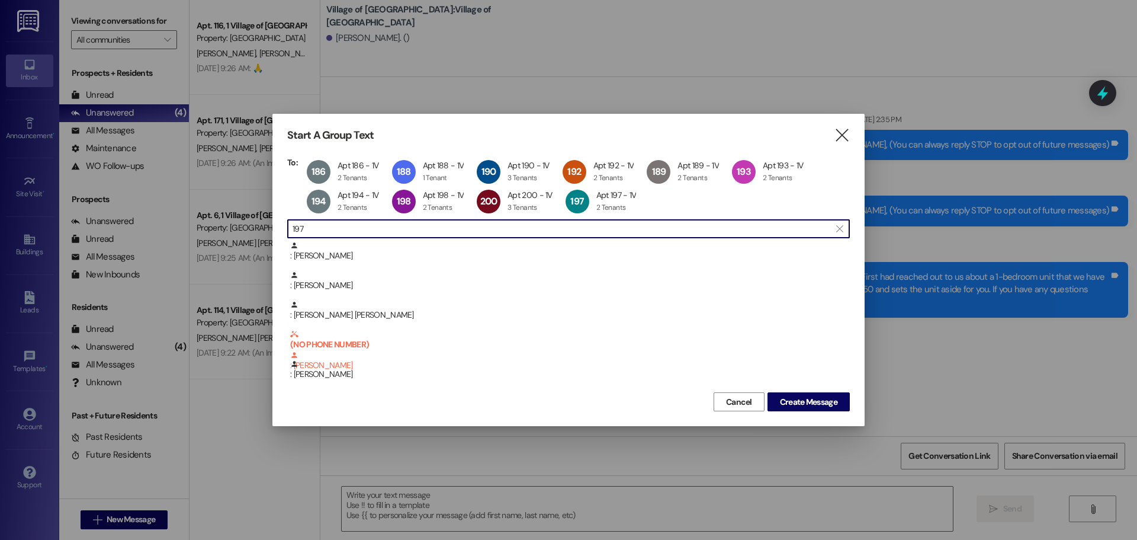
click at [406, 229] on input "197" at bounding box center [562, 228] width 538 height 17
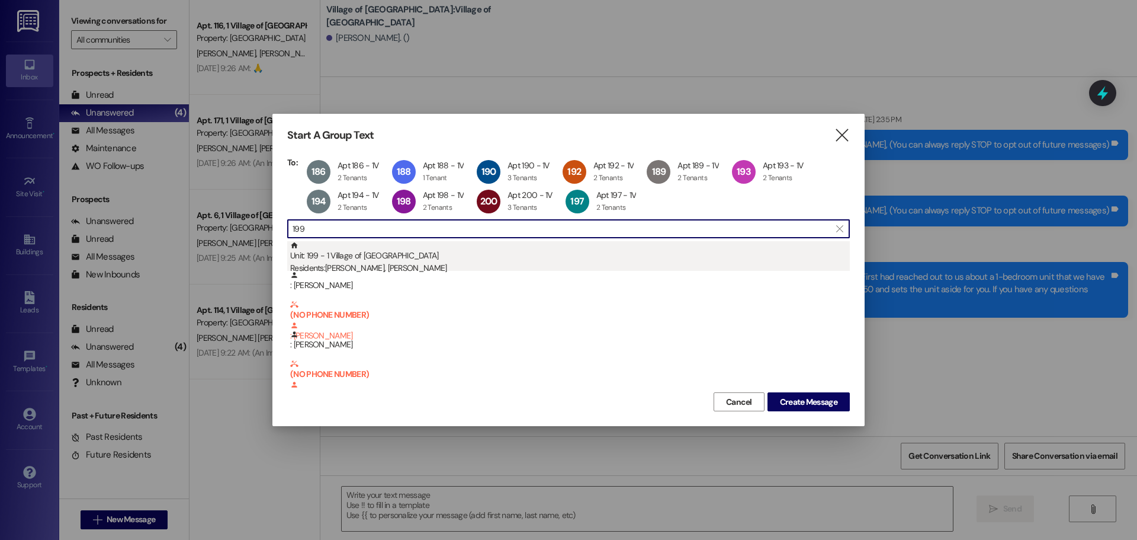
type input "199"
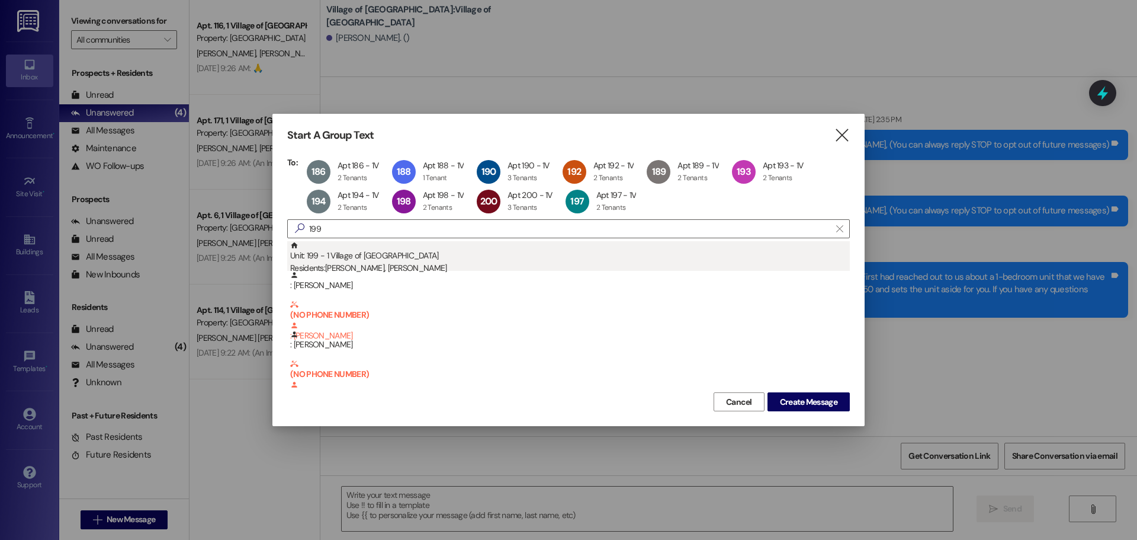
click at [390, 264] on div "Residents: [PERSON_NAME], [PERSON_NAME]" at bounding box center [570, 268] width 560 height 12
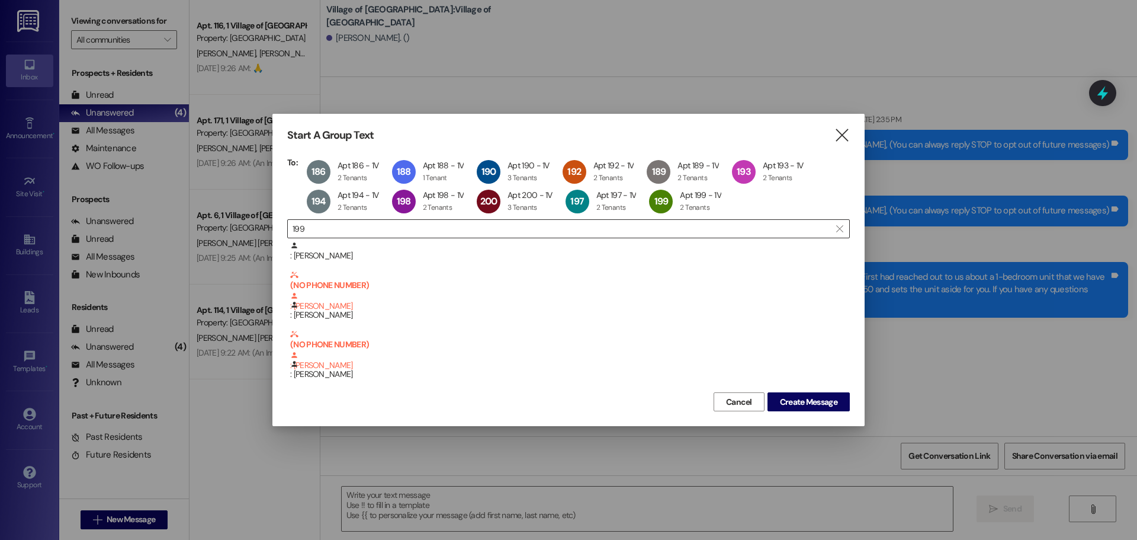
click at [340, 226] on input "199" at bounding box center [562, 228] width 538 height 17
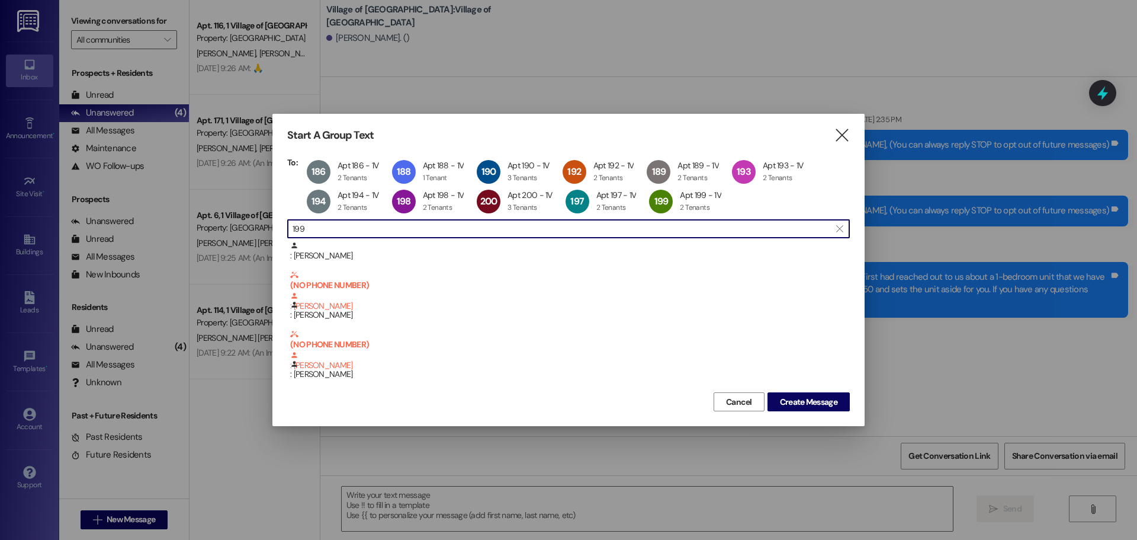
click at [340, 226] on input "199" at bounding box center [562, 228] width 538 height 17
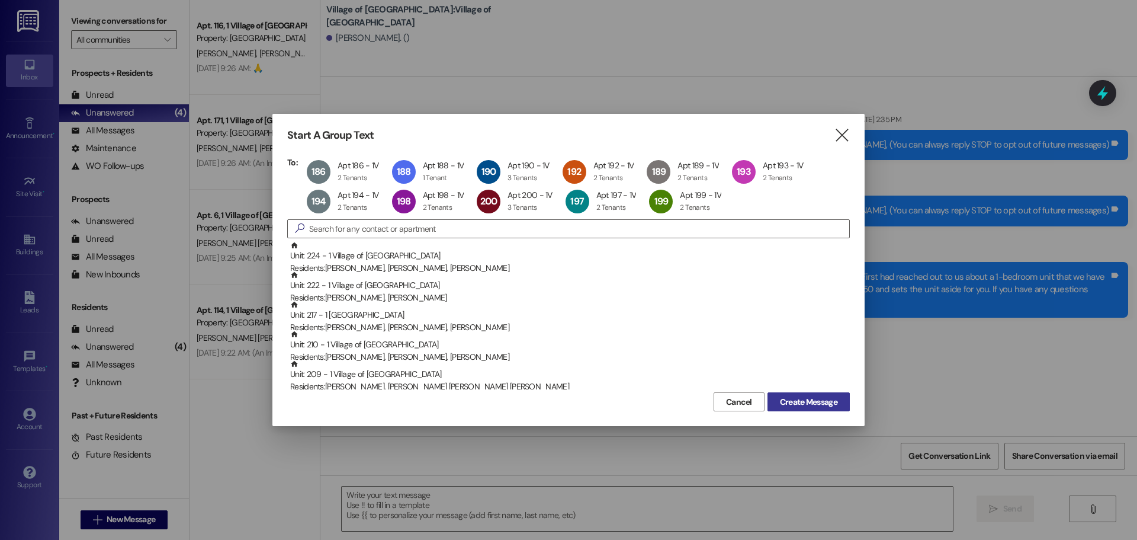
click at [801, 400] on span "Create Message" at bounding box center [808, 402] width 57 height 12
